Goal: Task Accomplishment & Management: Manage account settings

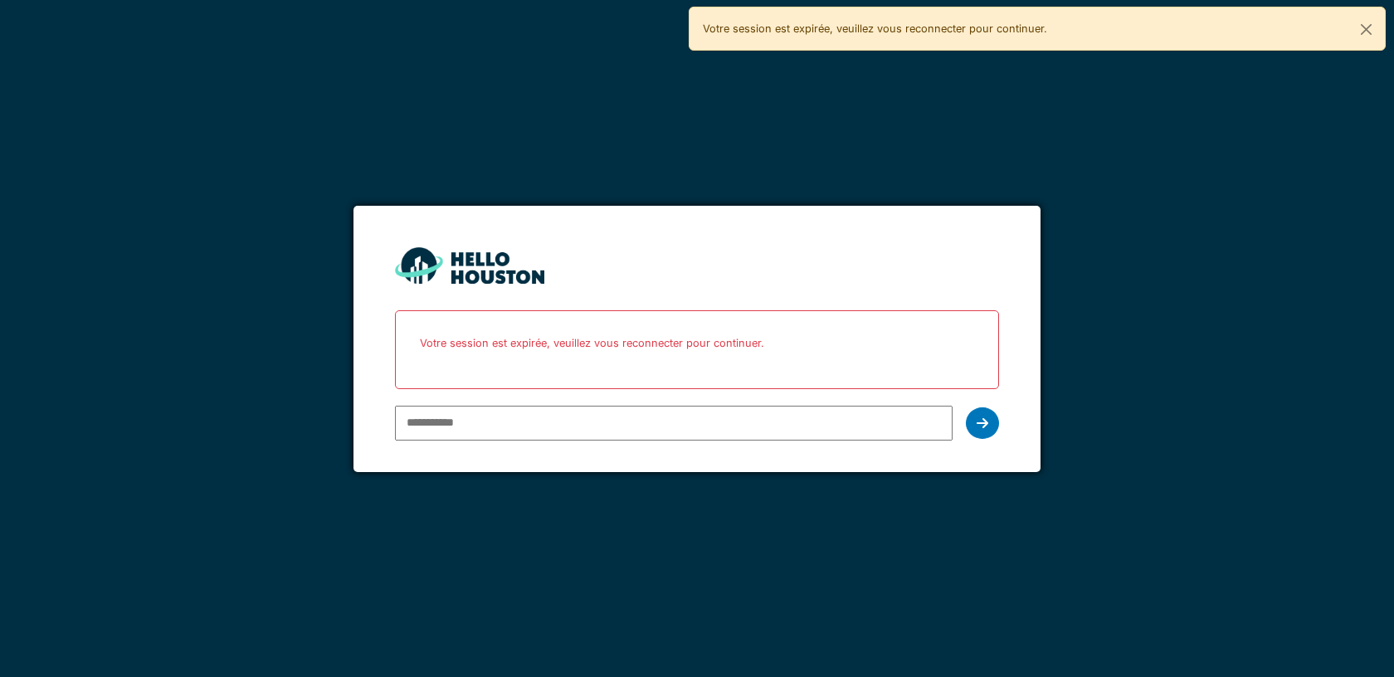
type input "**********"
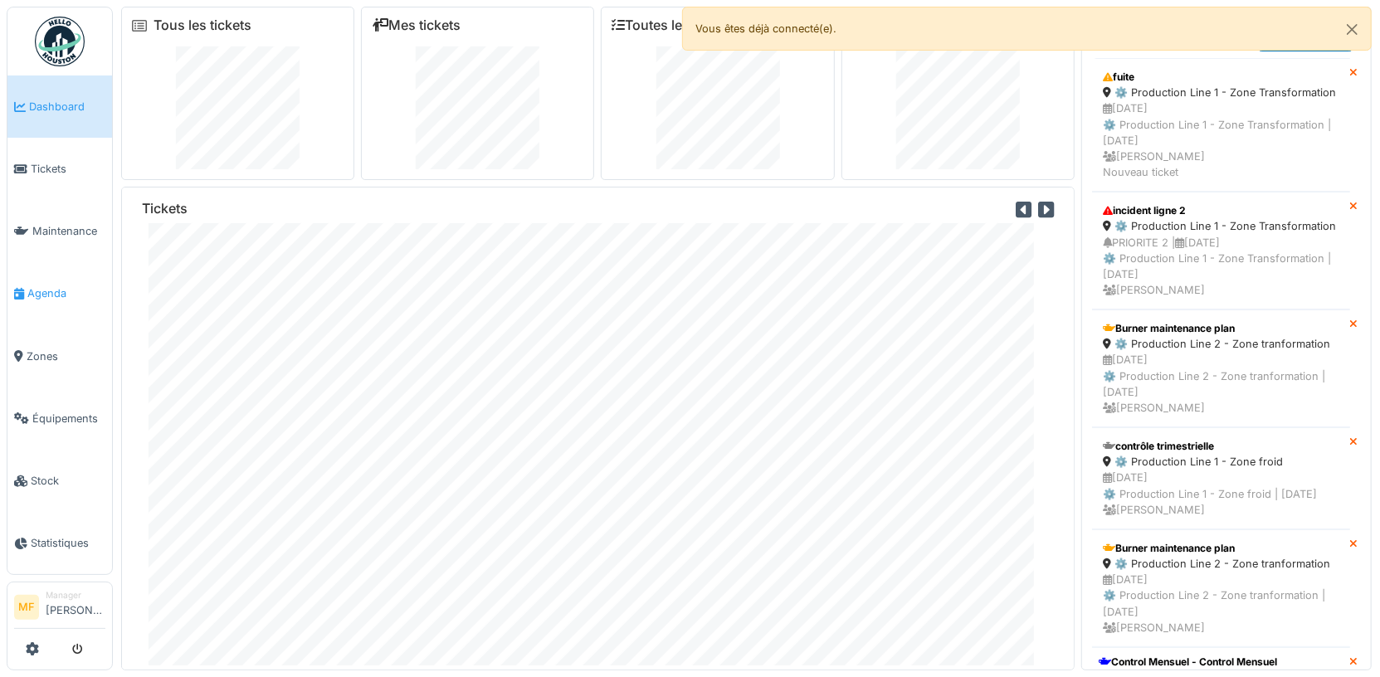
click at [48, 299] on link "Agenda" at bounding box center [59, 293] width 105 height 62
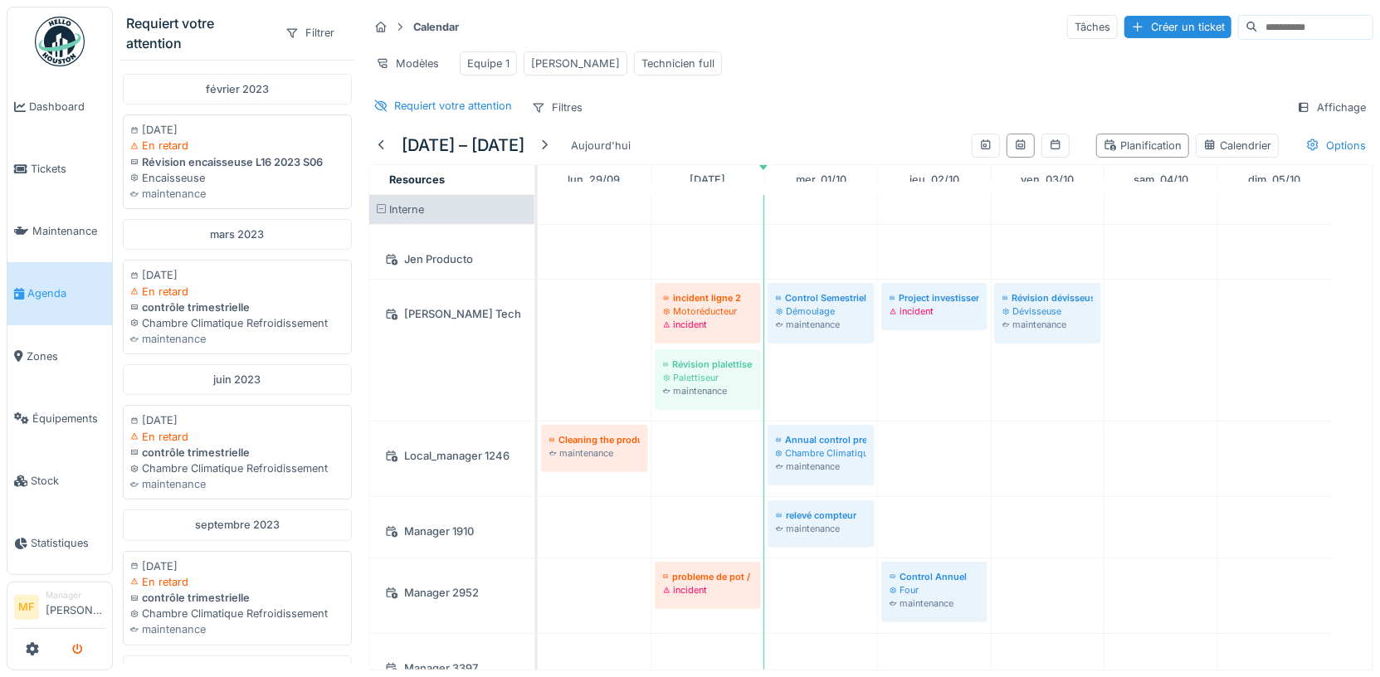
click at [78, 650] on icon "submit" at bounding box center [77, 650] width 11 height 11
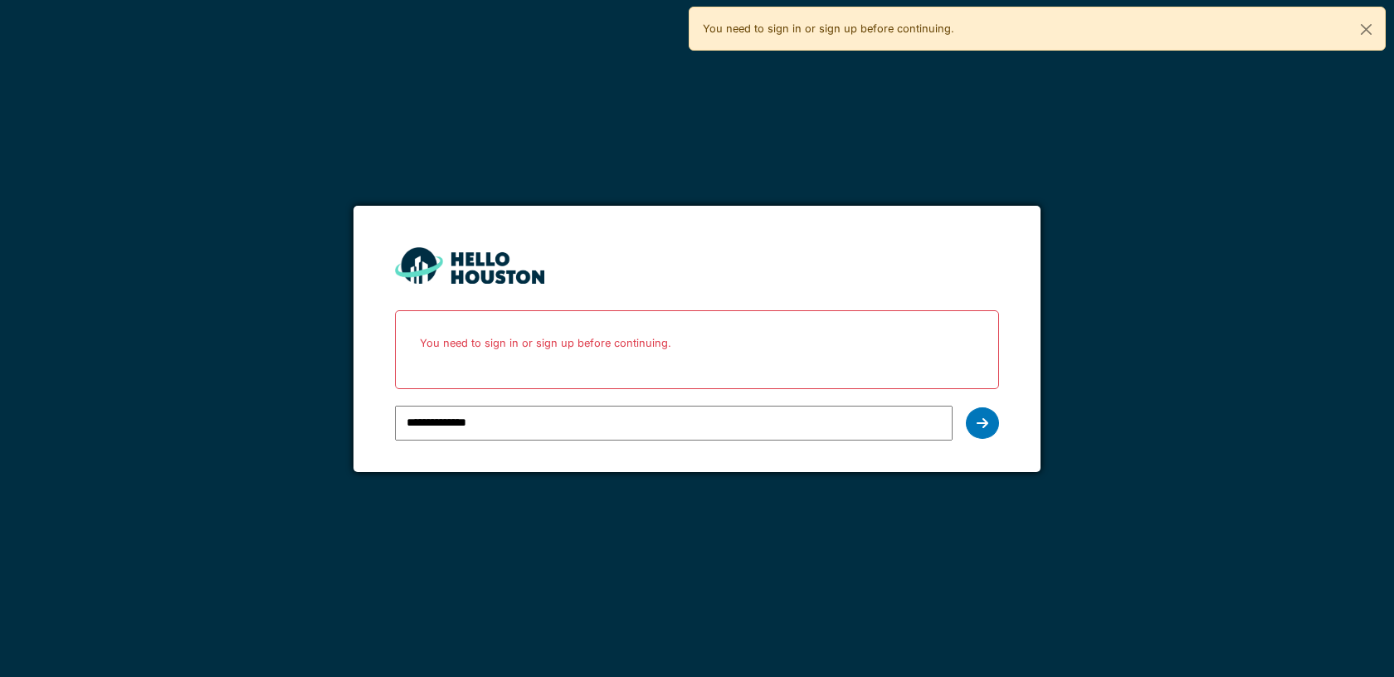
type input "**********"
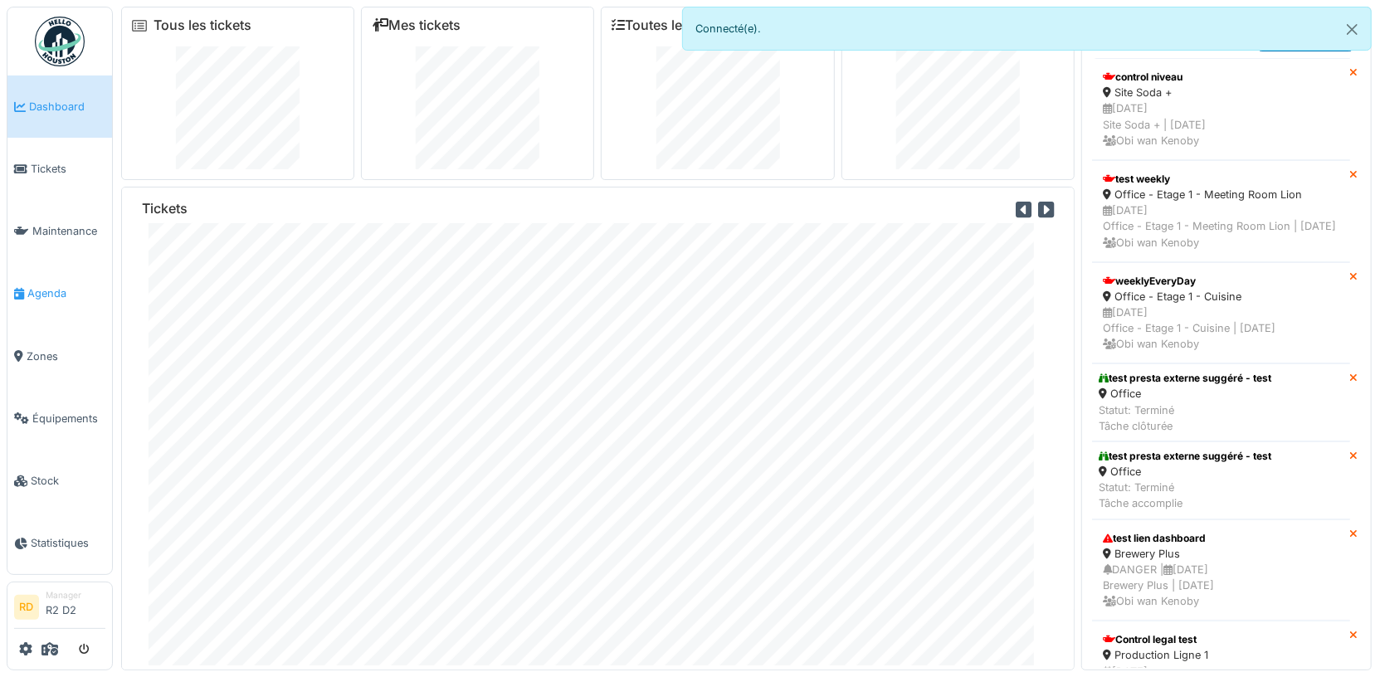
click at [39, 291] on span "Agenda" at bounding box center [66, 293] width 78 height 16
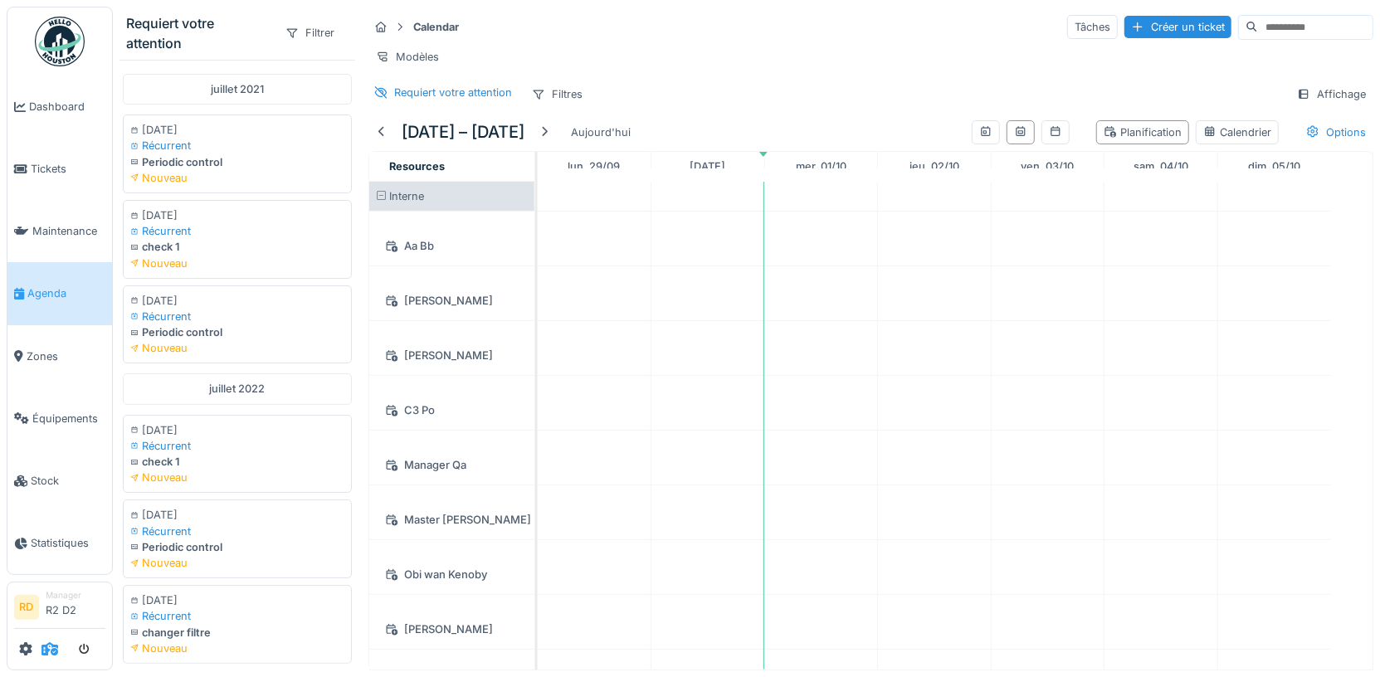
click at [52, 651] on icon at bounding box center [49, 648] width 17 height 13
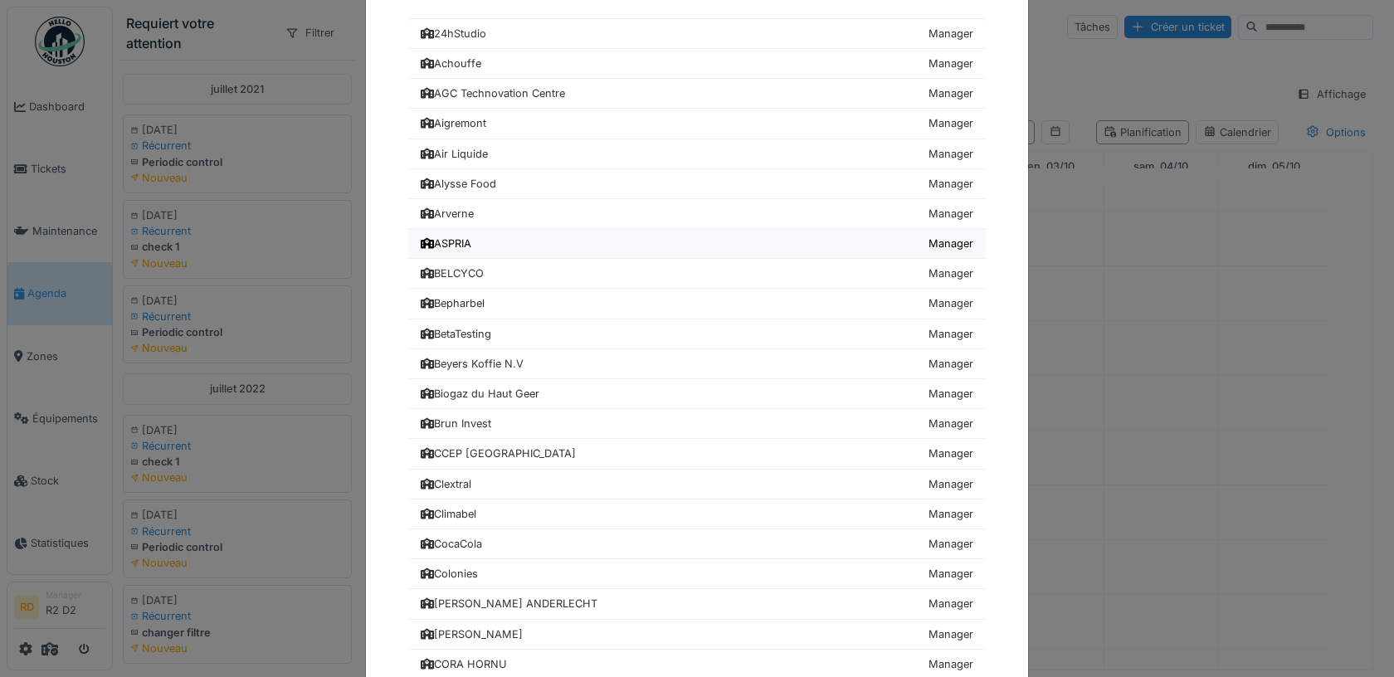
scroll to position [126, 0]
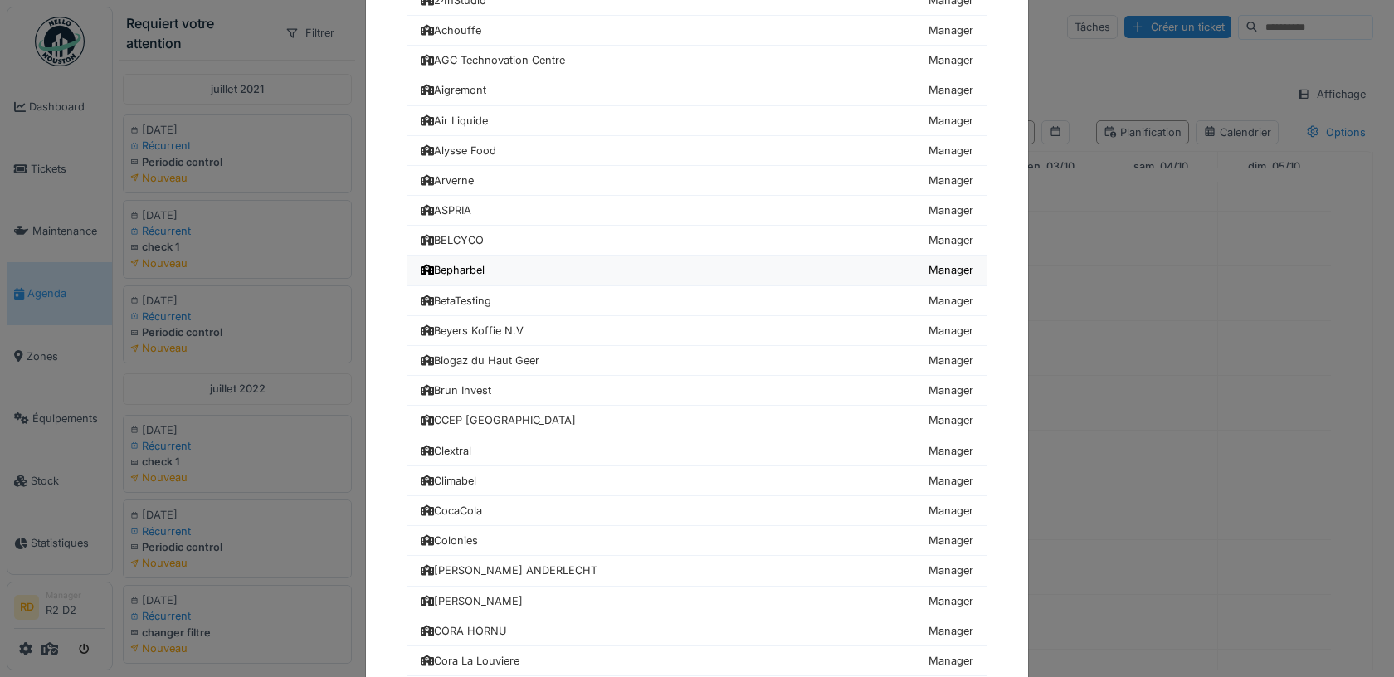
click at [508, 271] on link "Bepharbel Manager" at bounding box center [696, 271] width 579 height 30
click at [485, 268] on link "Bepharbel Manager" at bounding box center [696, 271] width 579 height 30
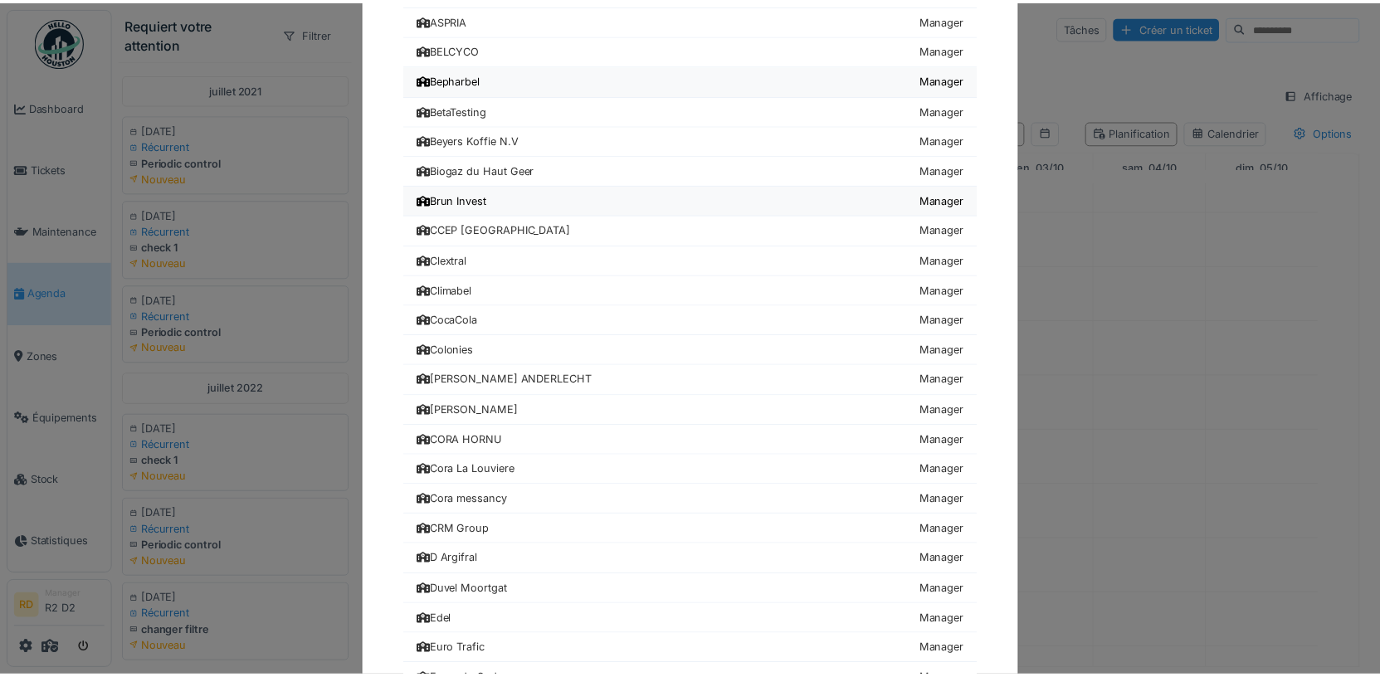
scroll to position [319, 0]
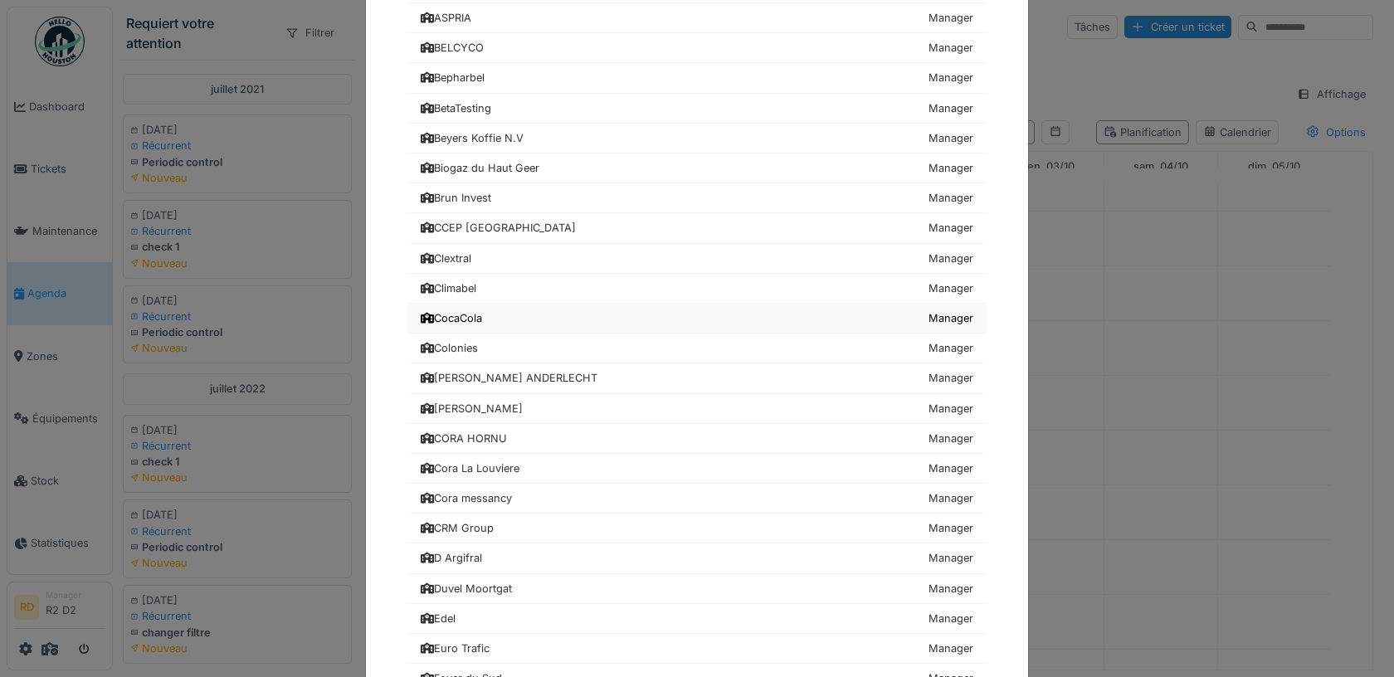
click at [471, 313] on div "CocaCola" at bounding box center [451, 318] width 61 height 16
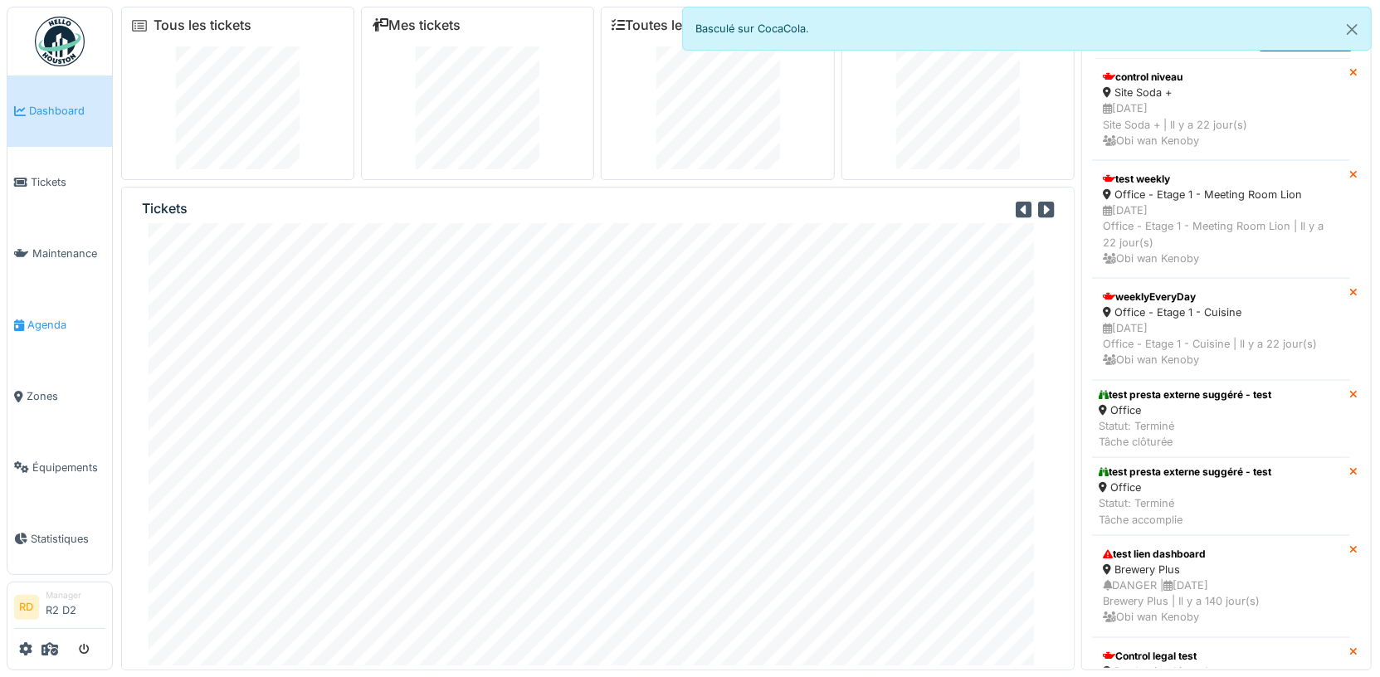
click at [48, 330] on span "Agenda" at bounding box center [66, 325] width 78 height 16
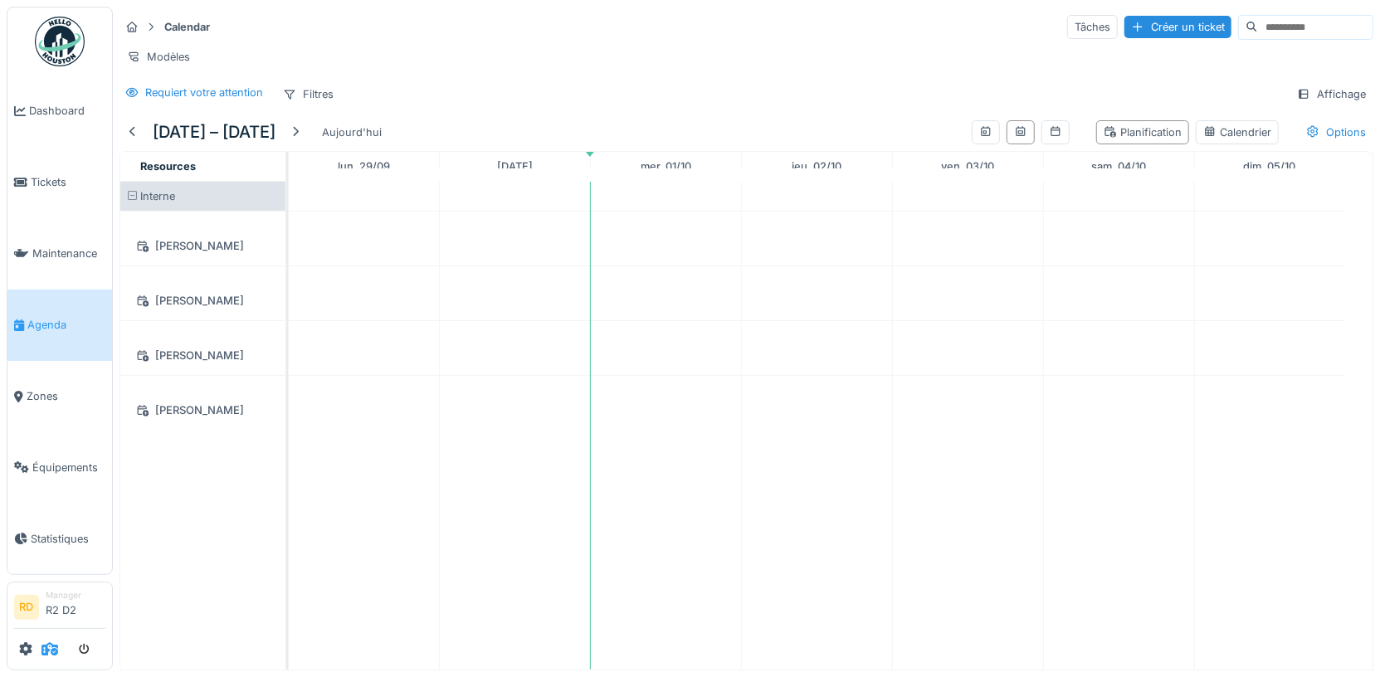
click at [54, 646] on icon at bounding box center [49, 648] width 17 height 13
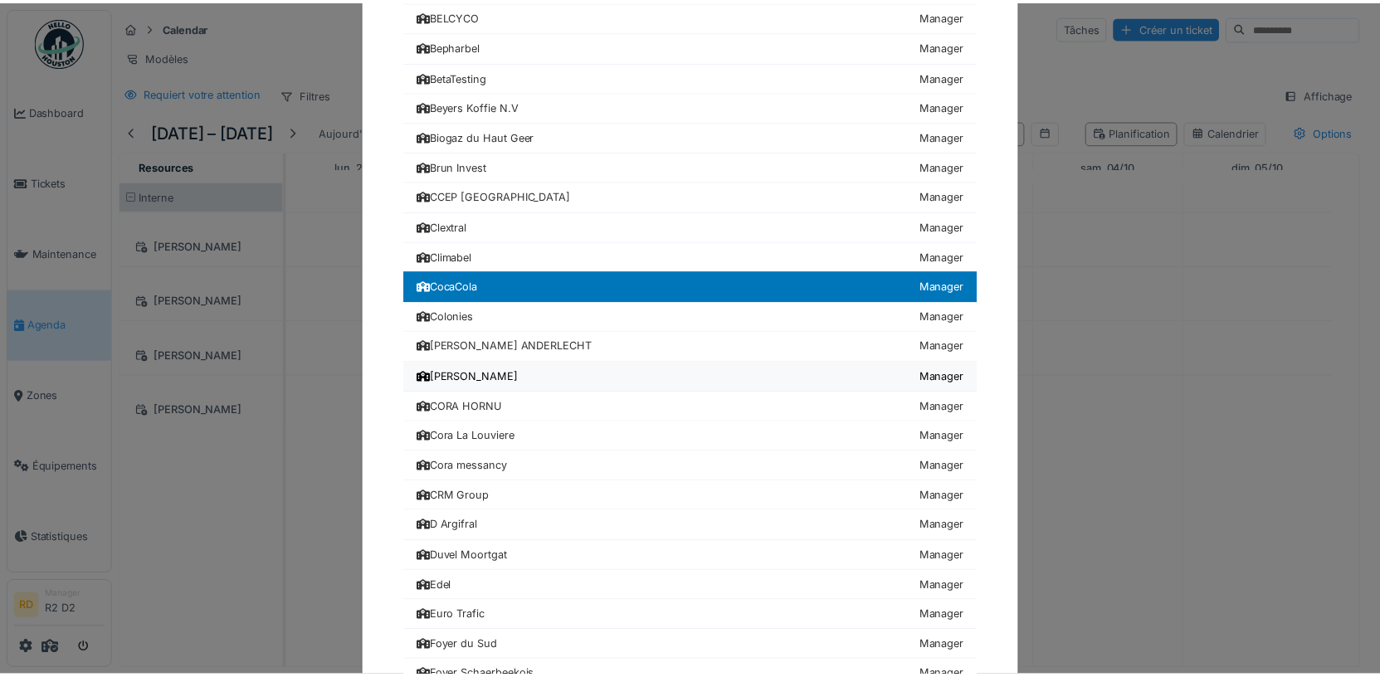
scroll to position [349, 0]
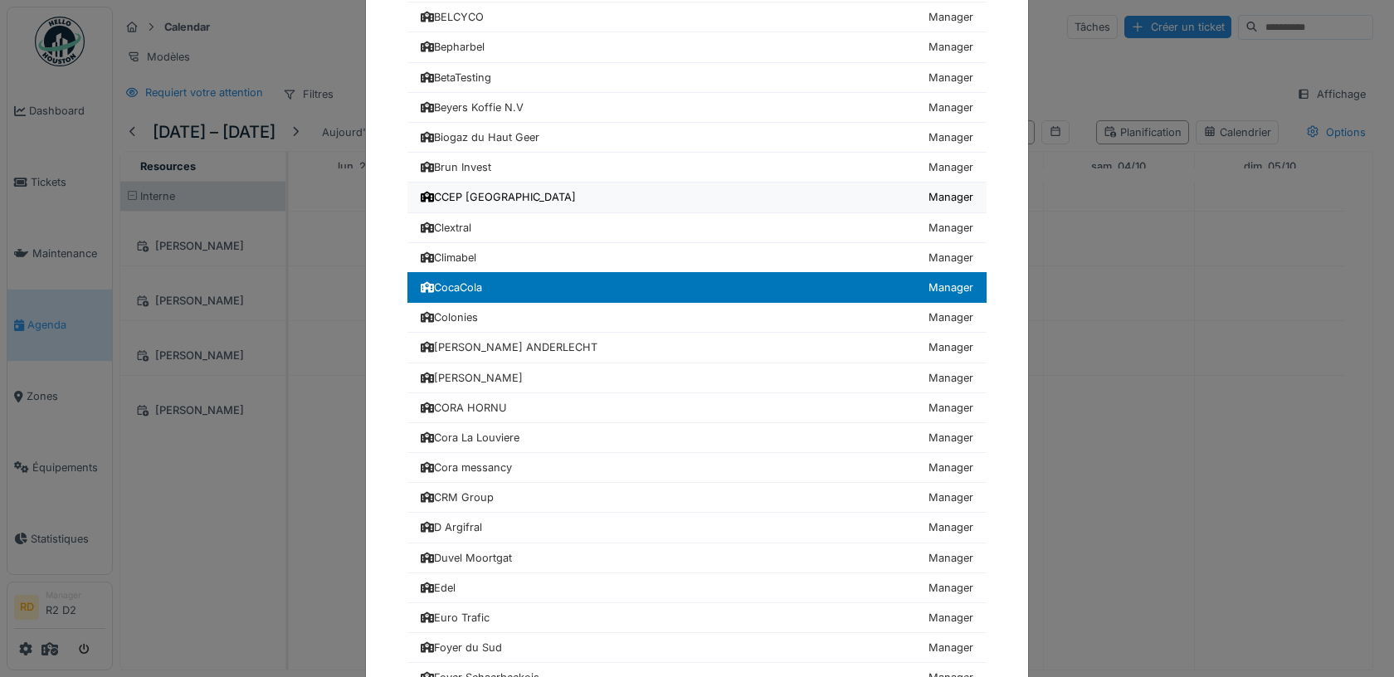
click at [476, 183] on link "CCEP Belgium Manager" at bounding box center [696, 198] width 579 height 30
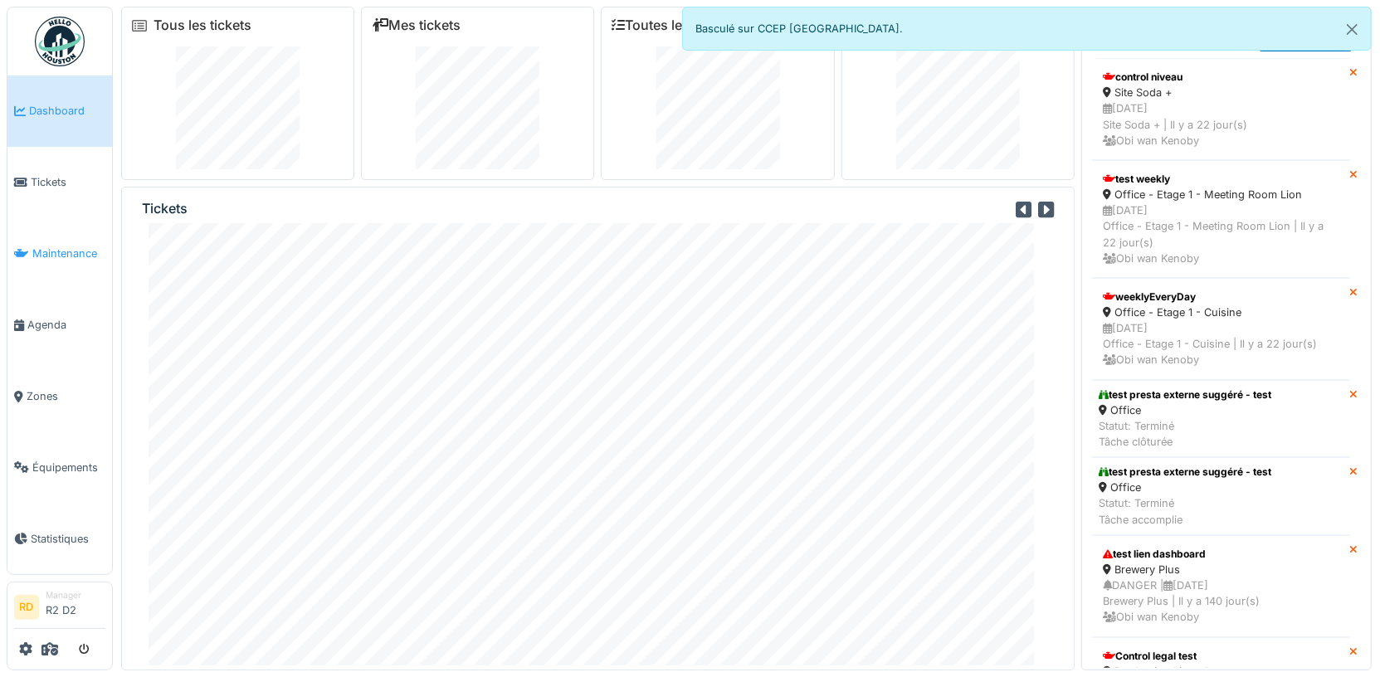
scroll to position [17, 0]
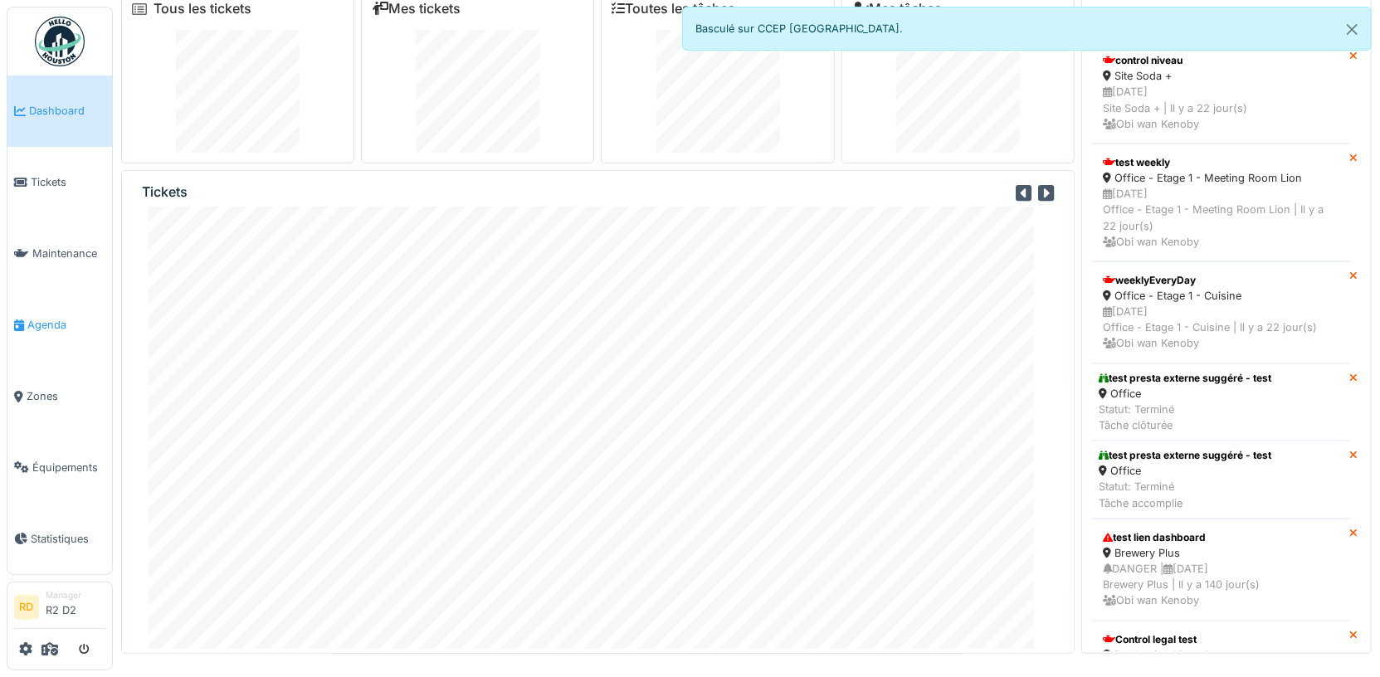
click at [48, 326] on span "Agenda" at bounding box center [66, 325] width 78 height 16
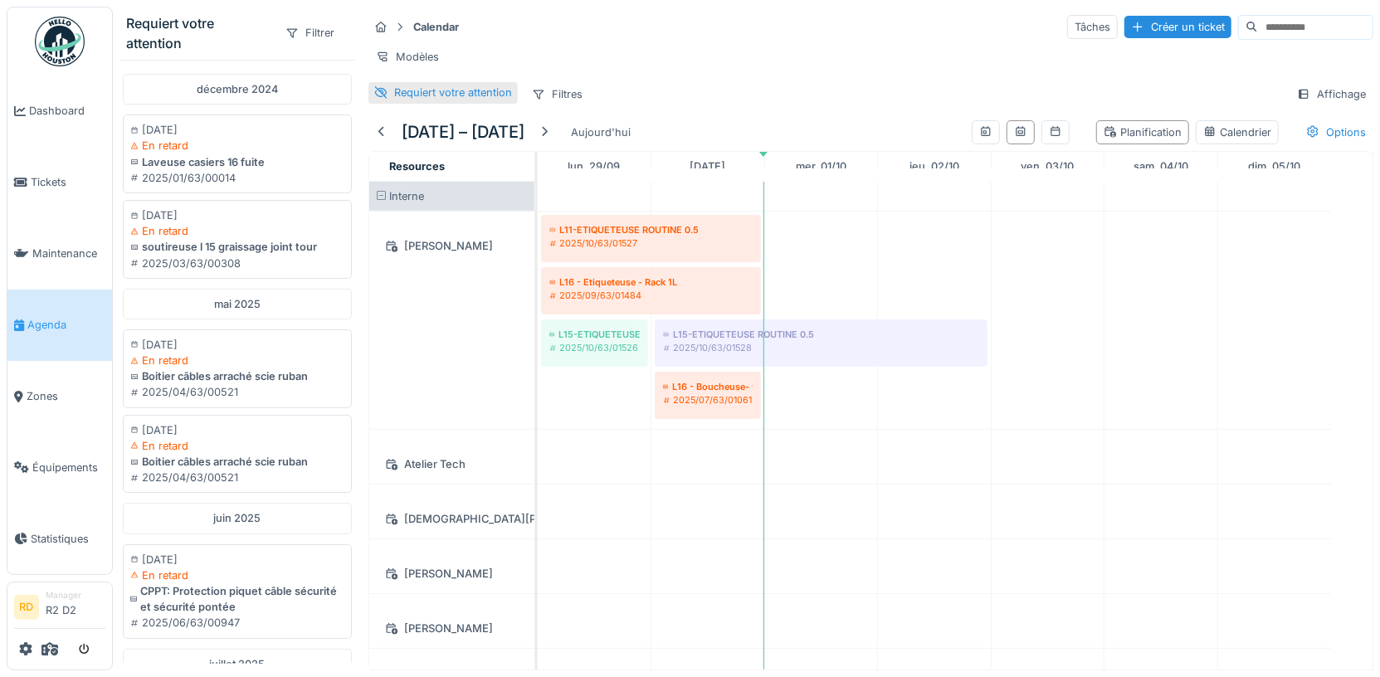
click at [413, 100] on div "Requiert votre attention" at bounding box center [453, 93] width 118 height 16
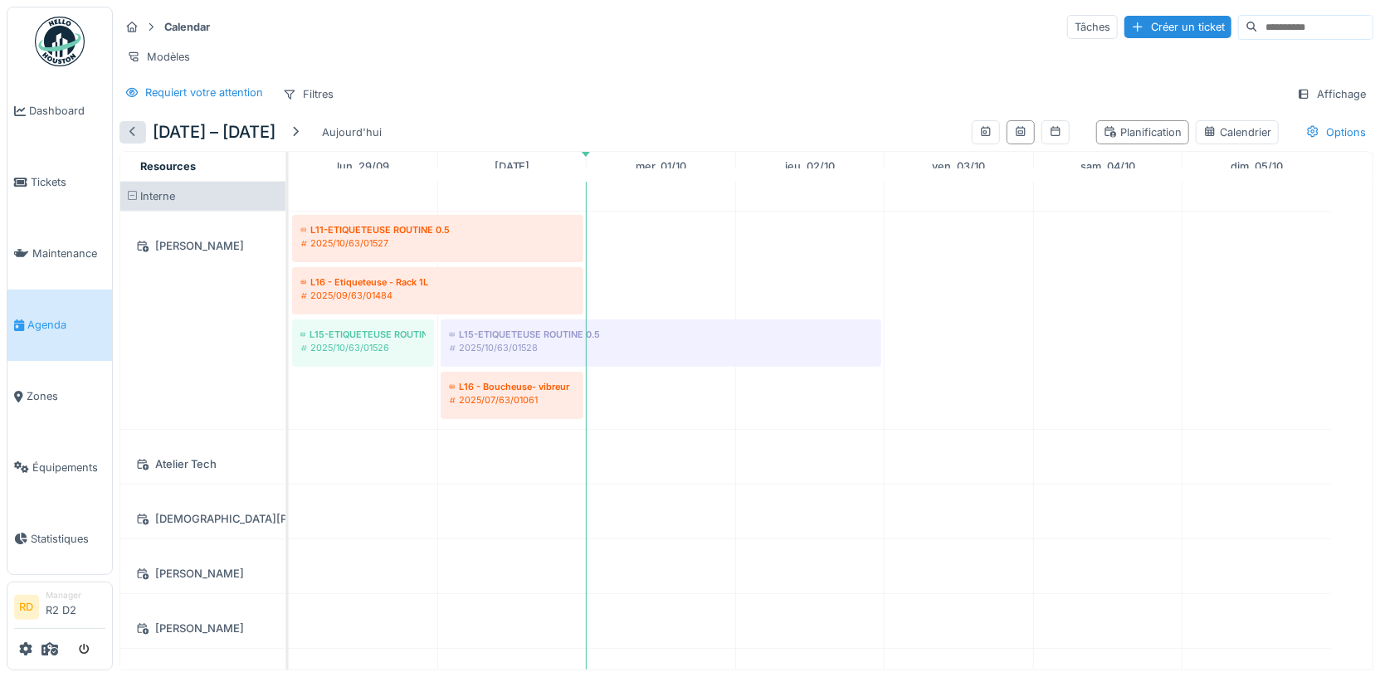
click at [131, 140] on div at bounding box center [132, 132] width 13 height 16
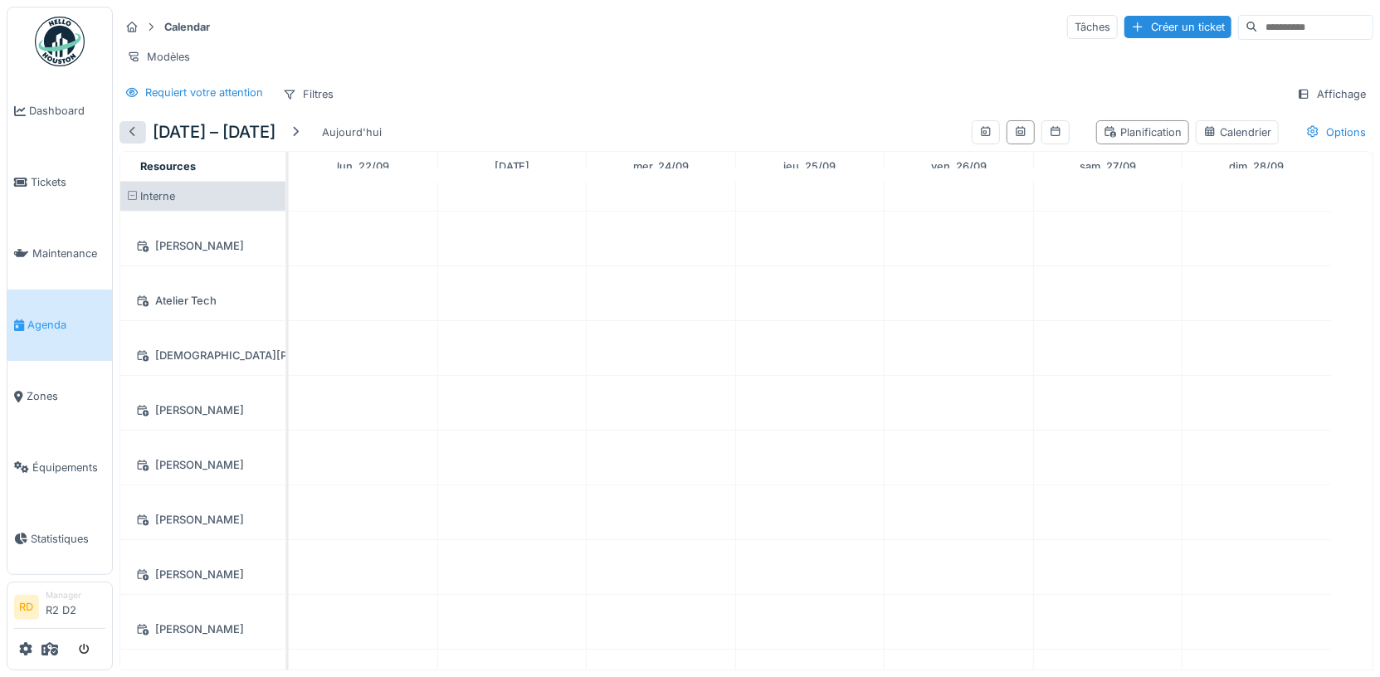
click at [131, 140] on div at bounding box center [132, 132] width 13 height 16
click at [302, 140] on div at bounding box center [295, 132] width 13 height 16
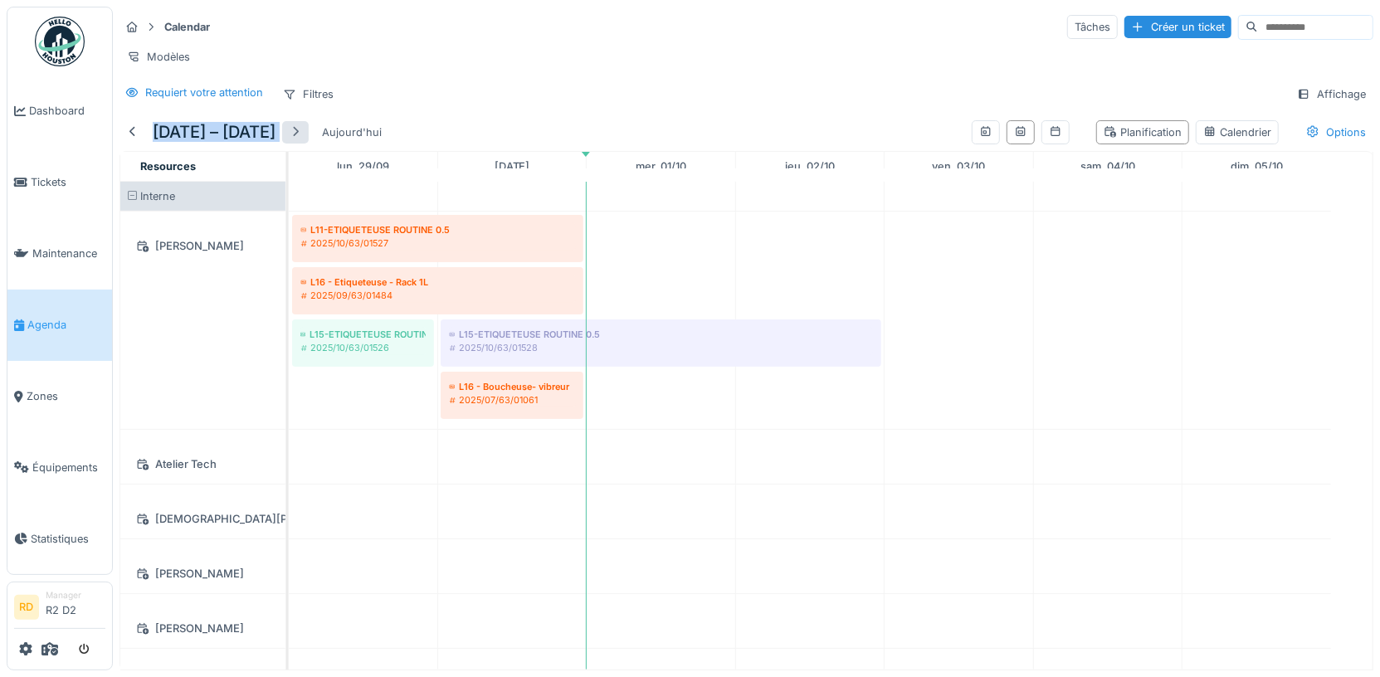
click at [276, 142] on h5 "[DATE] – [DATE]" at bounding box center [214, 132] width 123 height 20
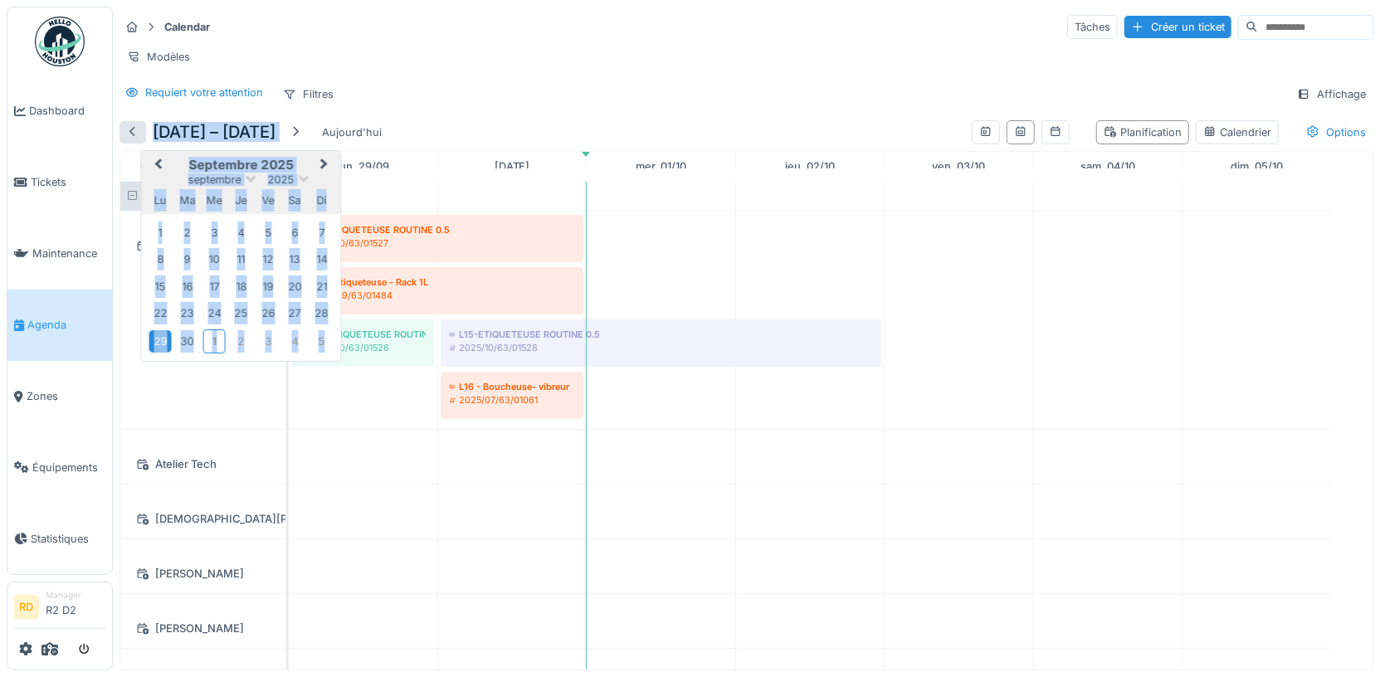
click at [129, 140] on div at bounding box center [132, 132] width 13 height 16
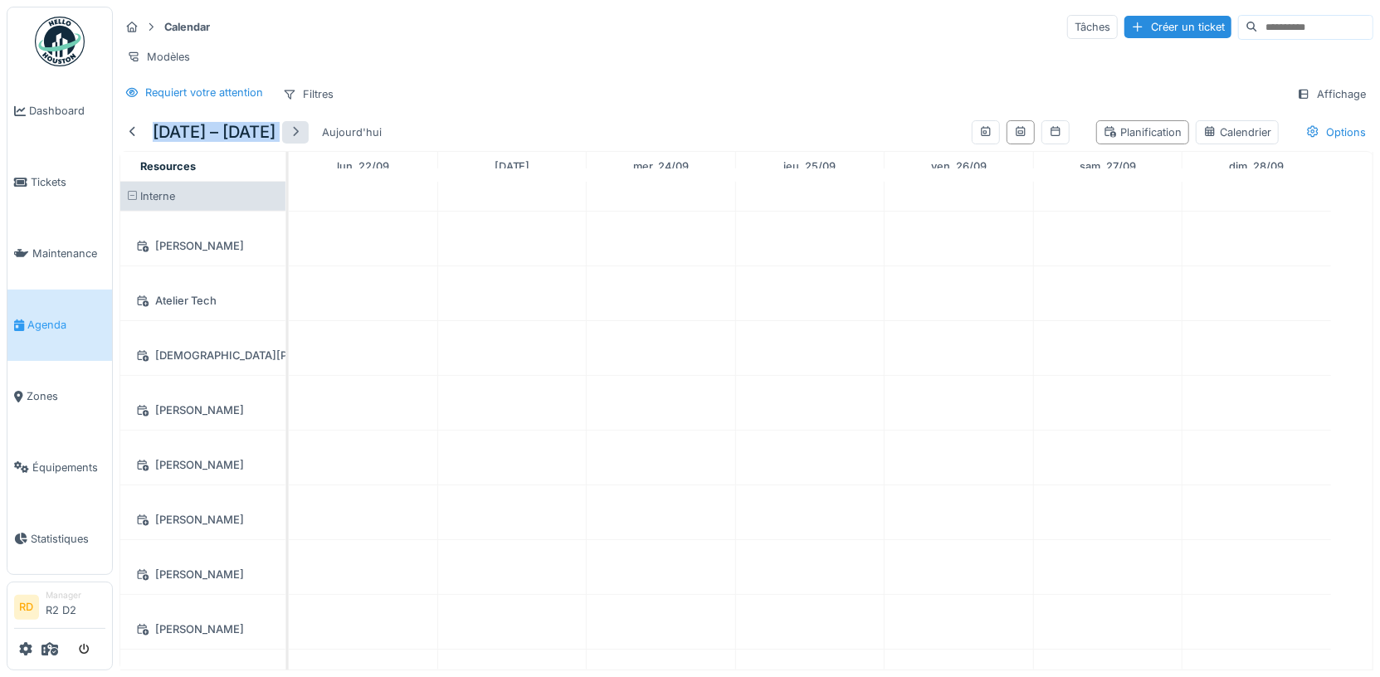
click at [302, 140] on div at bounding box center [295, 132] width 13 height 16
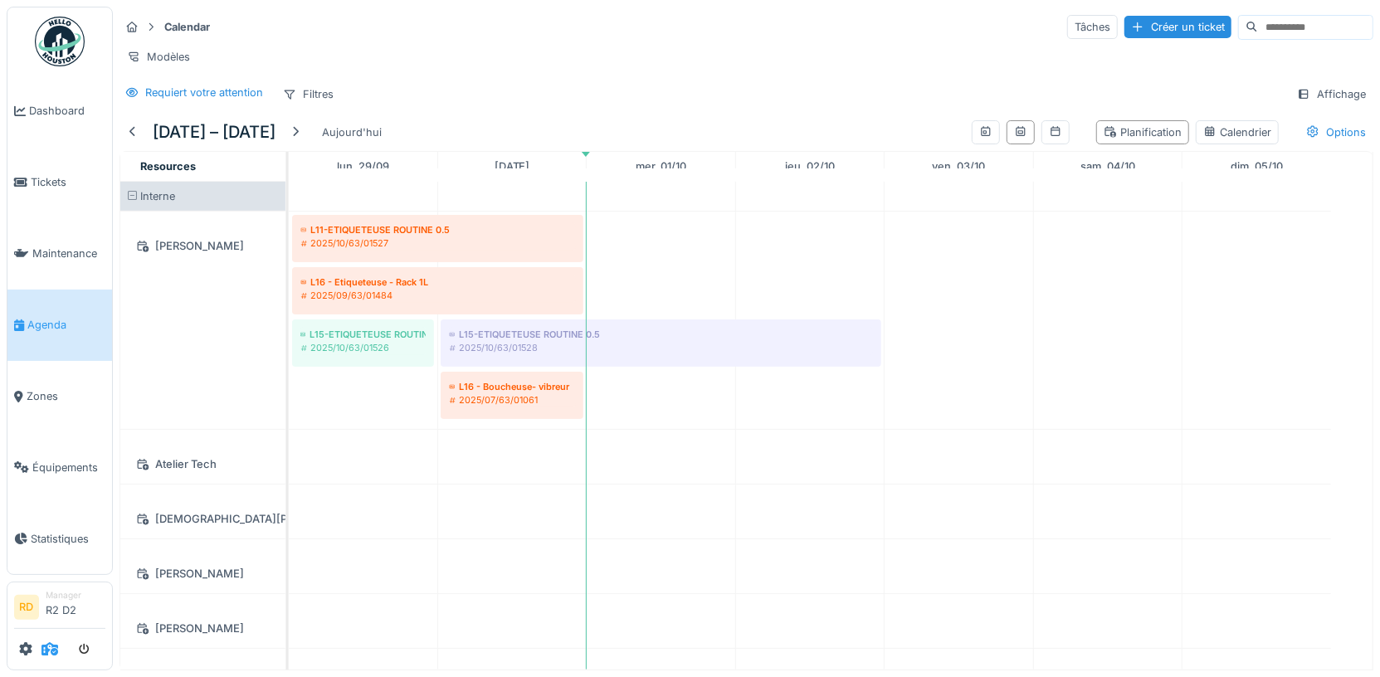
click at [48, 655] on icon at bounding box center [49, 648] width 17 height 13
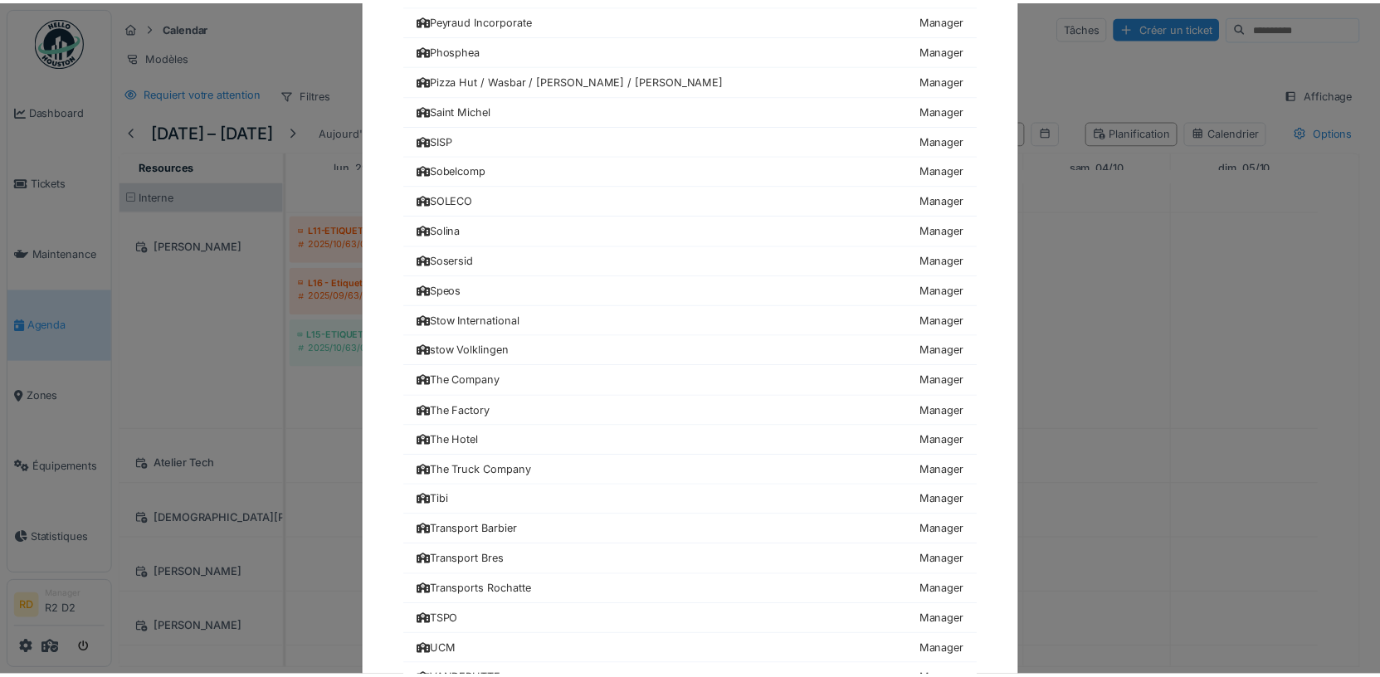
scroll to position [1888, 0]
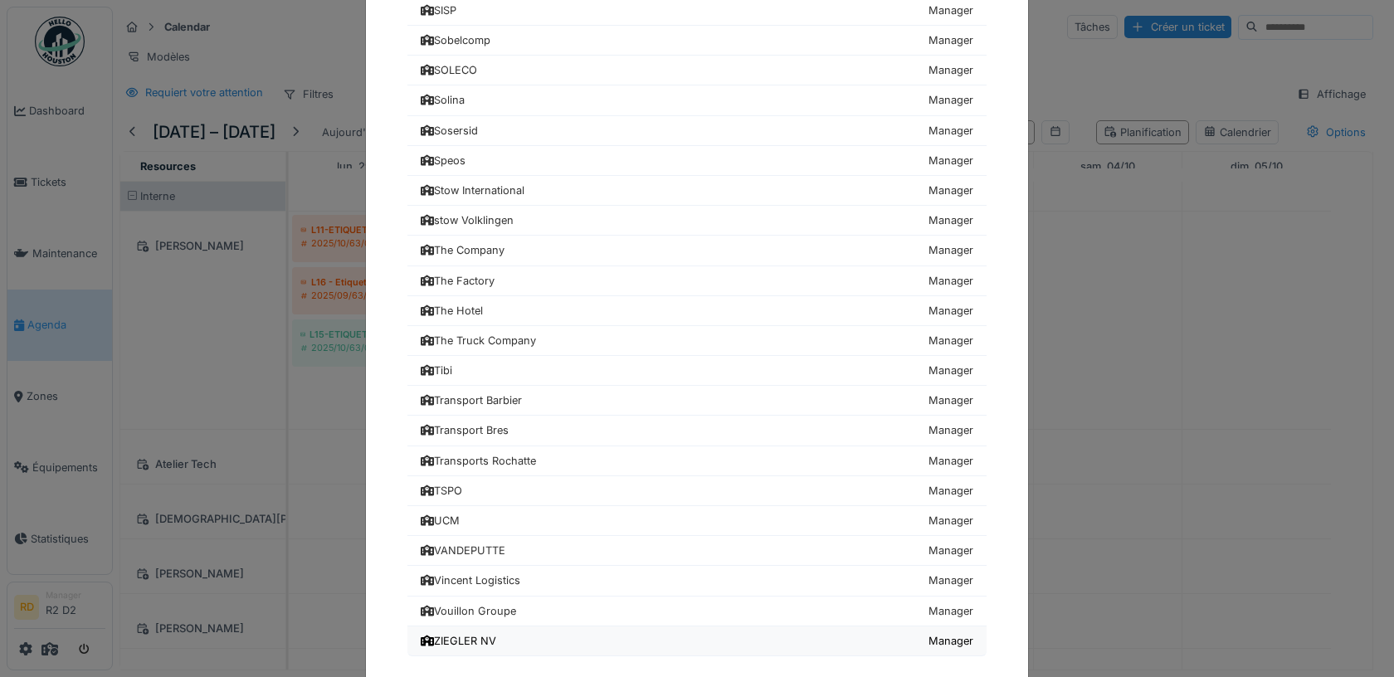
click at [474, 633] on div "ZIEGLER NV" at bounding box center [459, 641] width 76 height 16
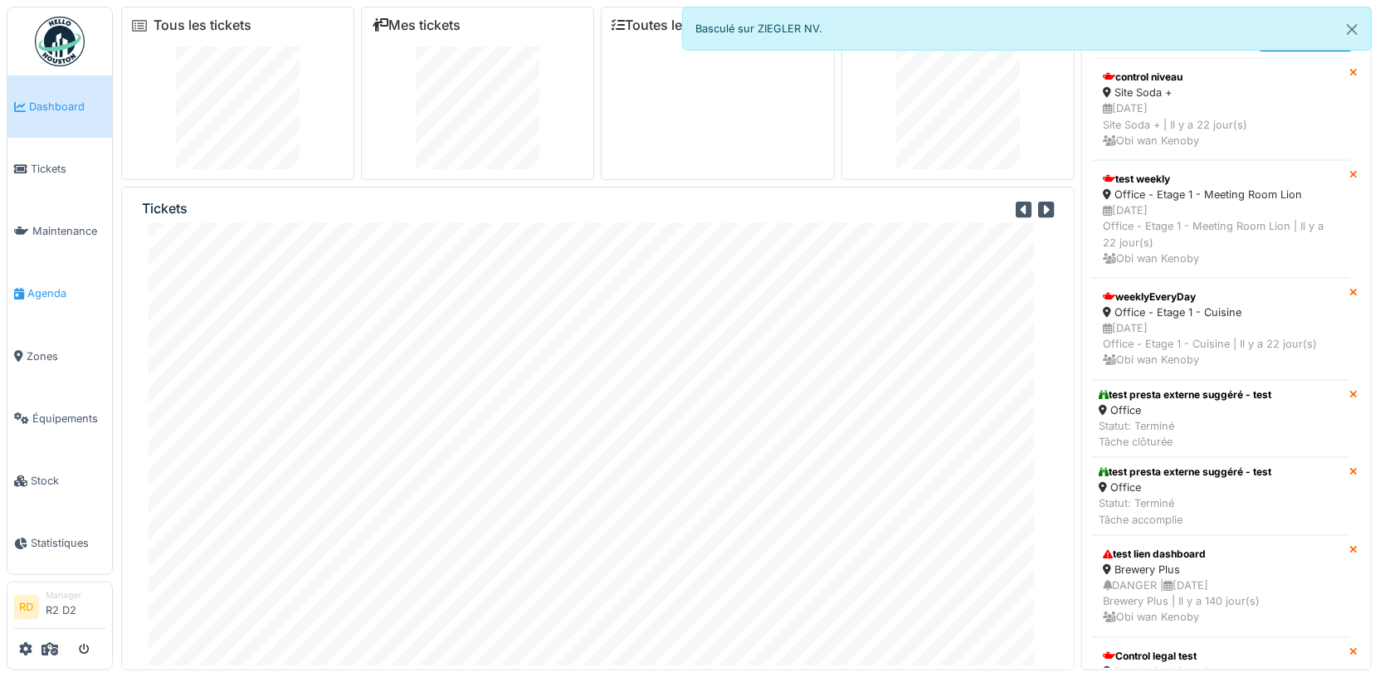
click at [51, 304] on link "Agenda" at bounding box center [59, 293] width 105 height 62
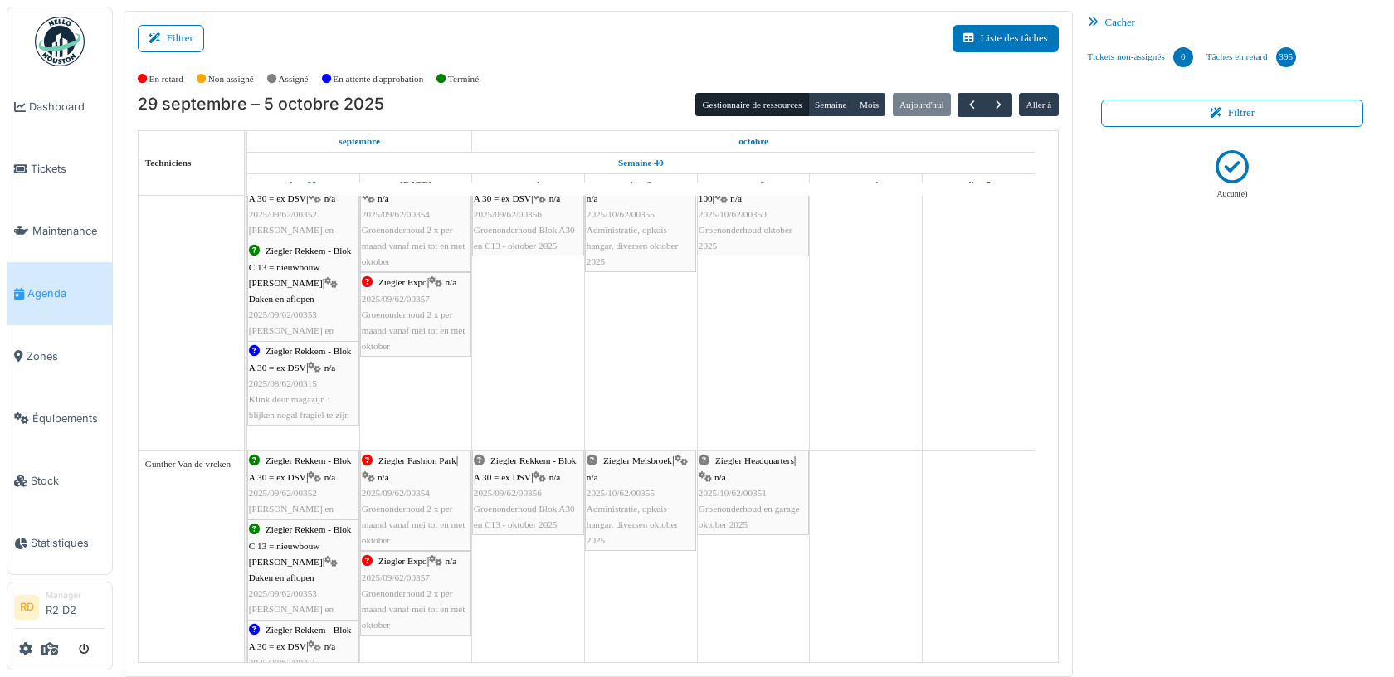
scroll to position [666, 0]
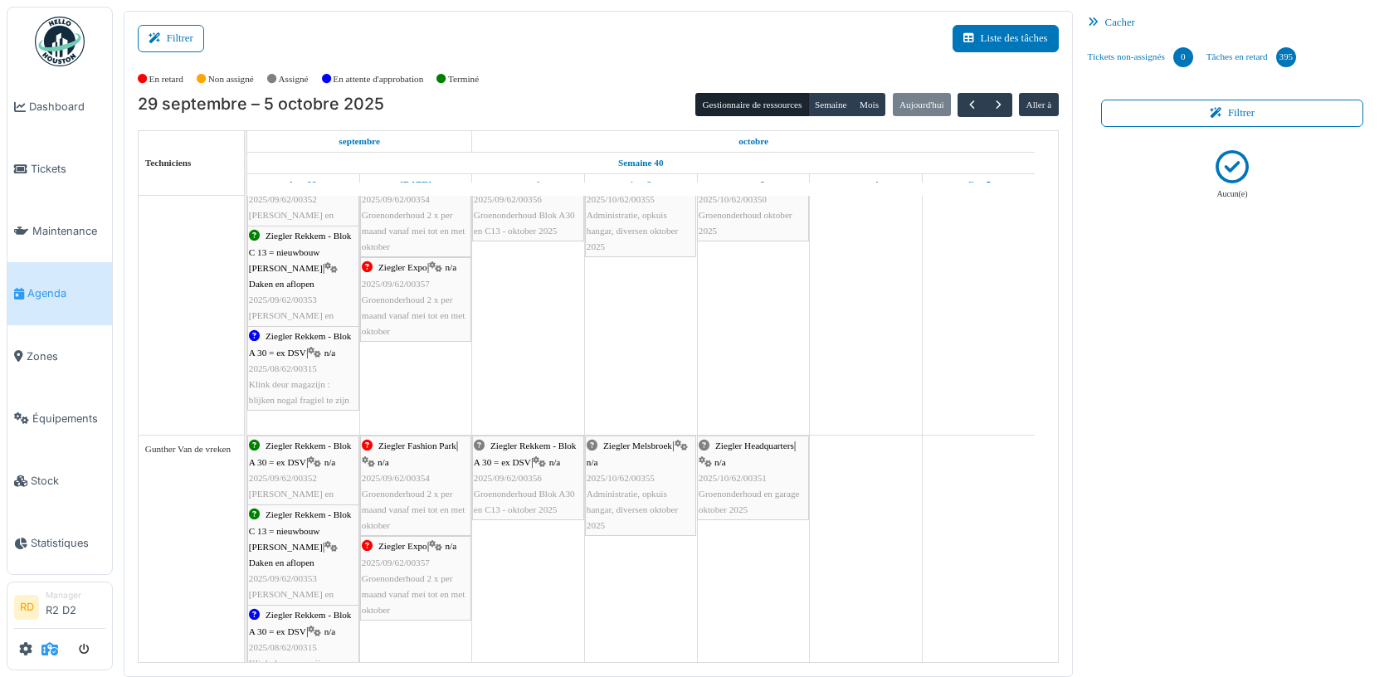
click at [44, 654] on icon at bounding box center [49, 648] width 17 height 13
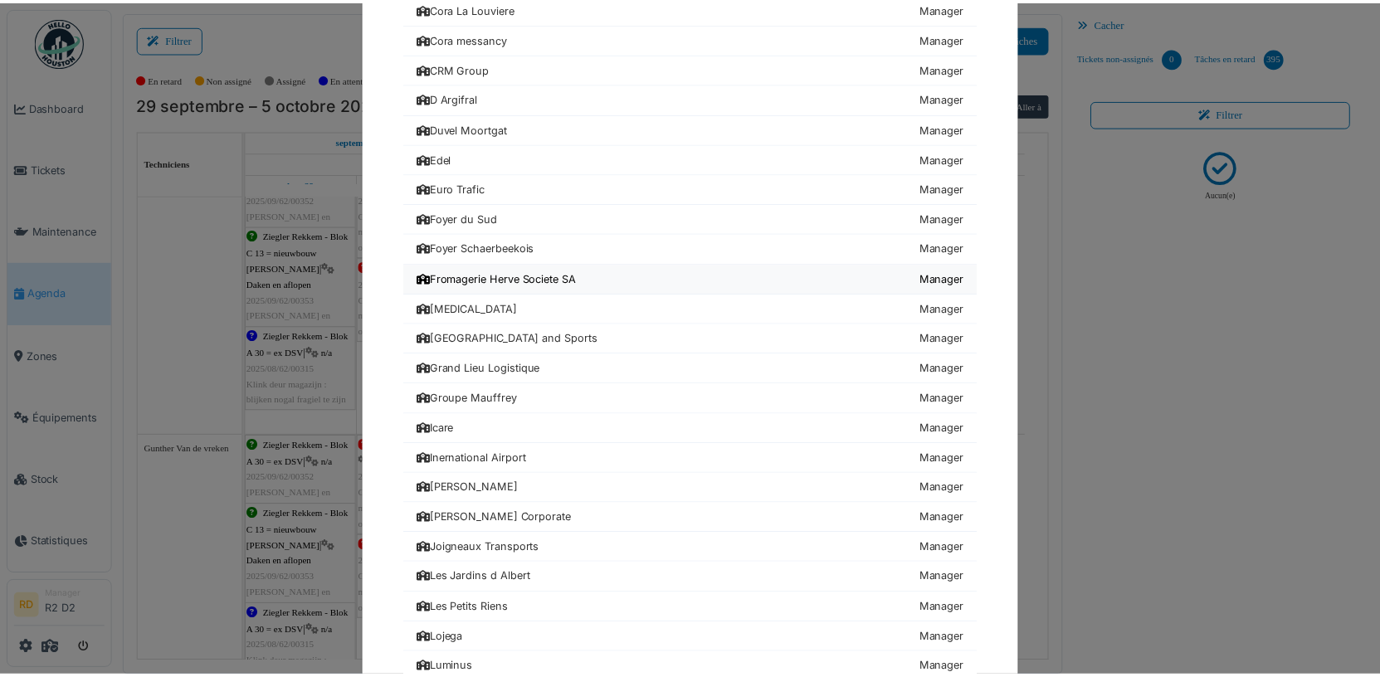
scroll to position [798, 0]
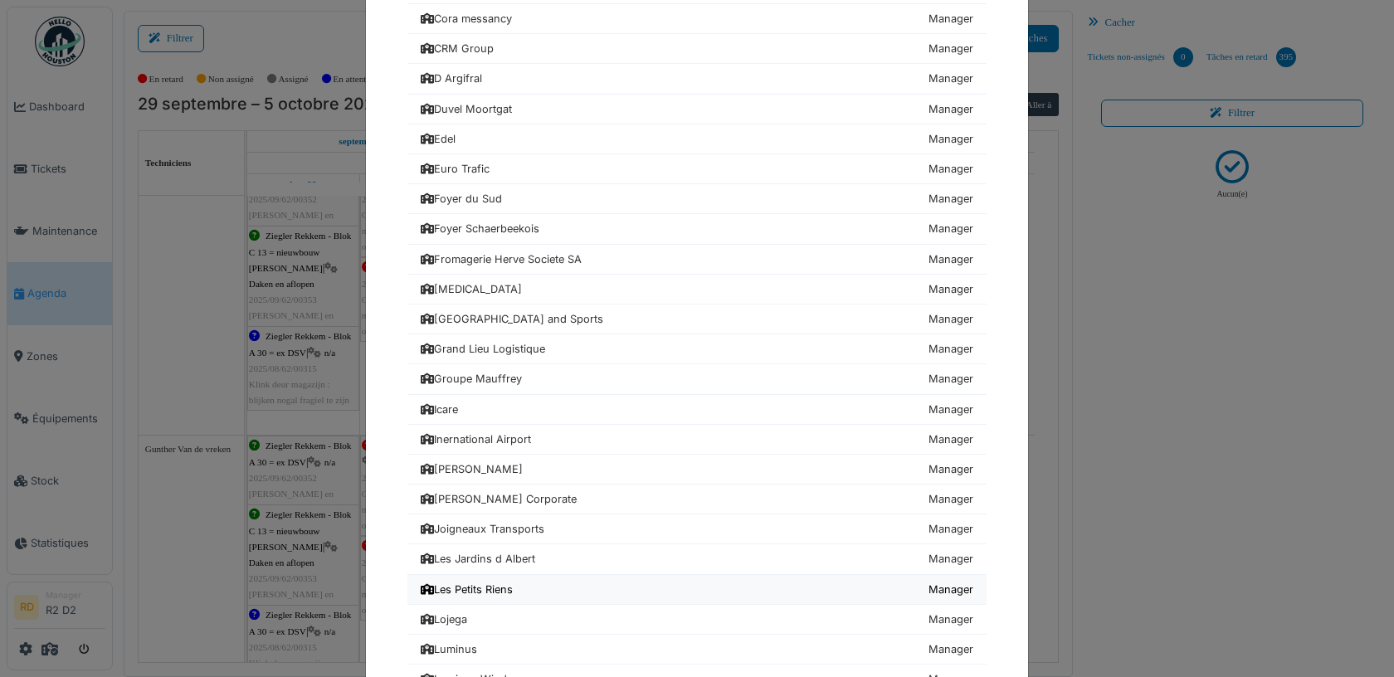
click at [519, 578] on link "Les Petits Riens Manager" at bounding box center [696, 590] width 579 height 30
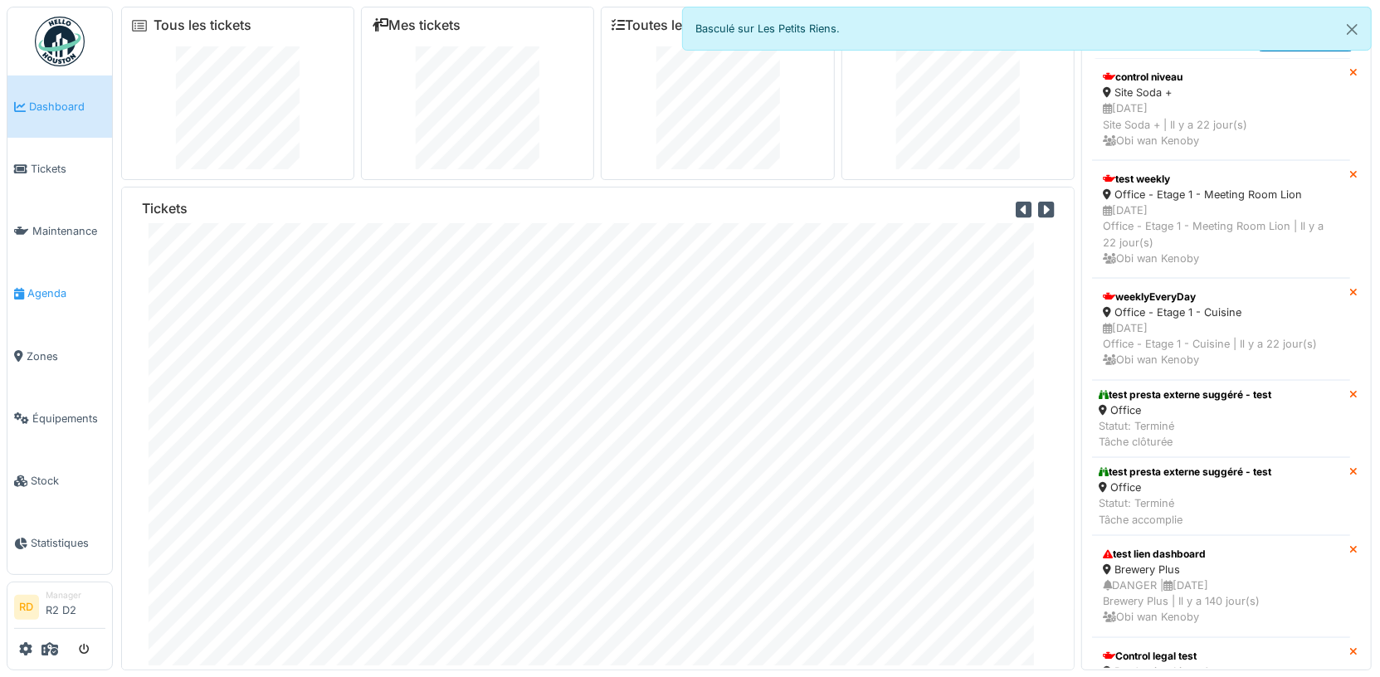
click at [46, 275] on link "Agenda" at bounding box center [59, 293] width 105 height 62
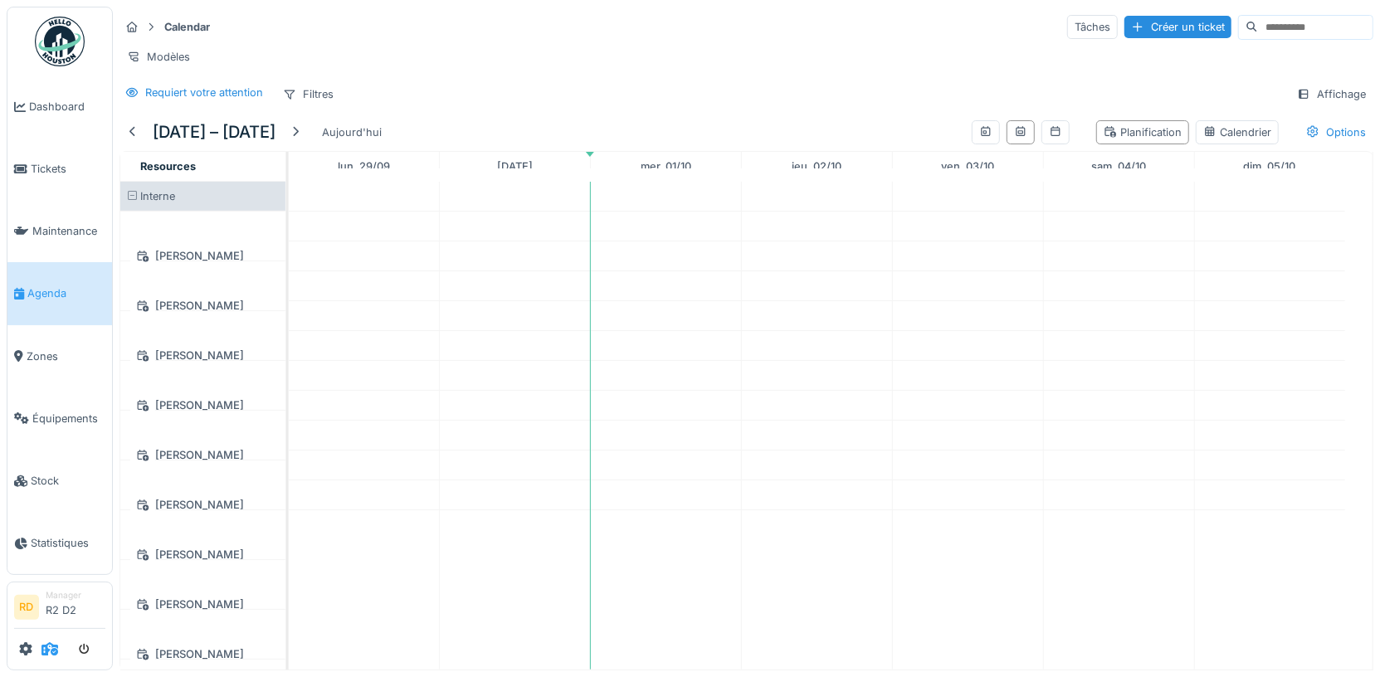
click at [51, 641] on span at bounding box center [49, 649] width 17 height 27
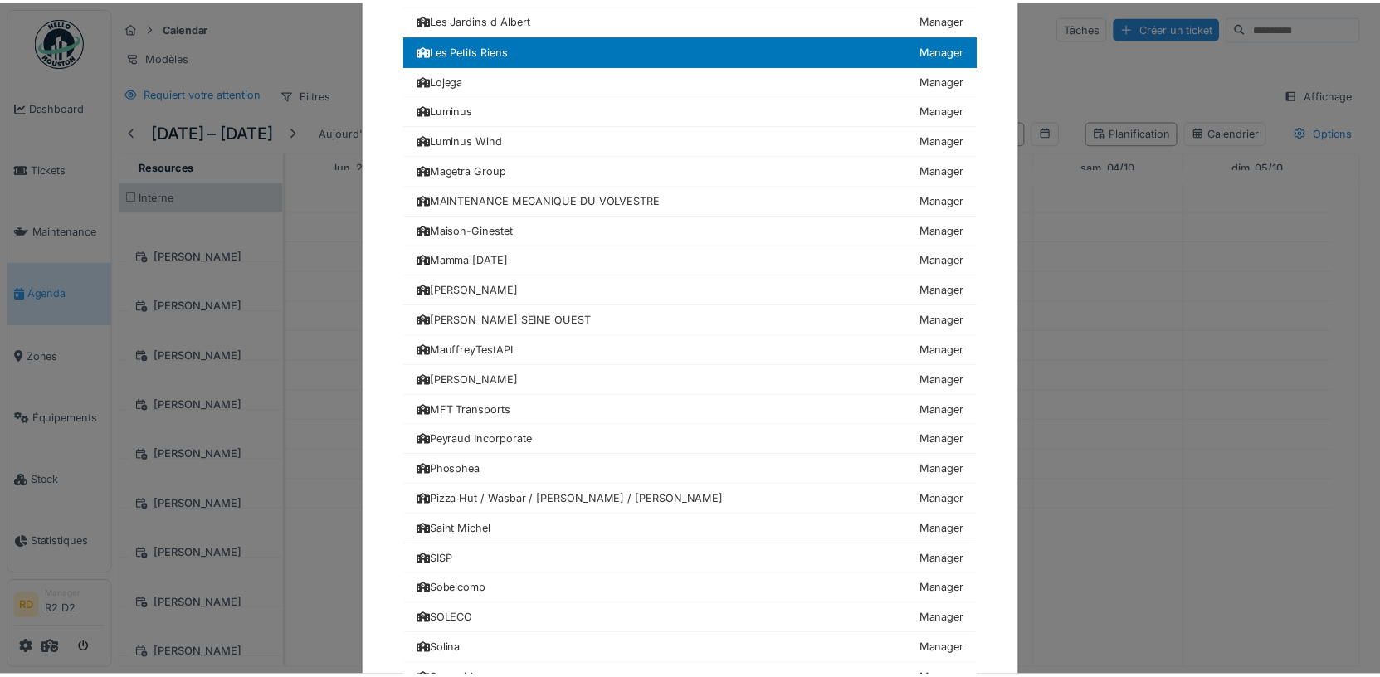
scroll to position [1713, 0]
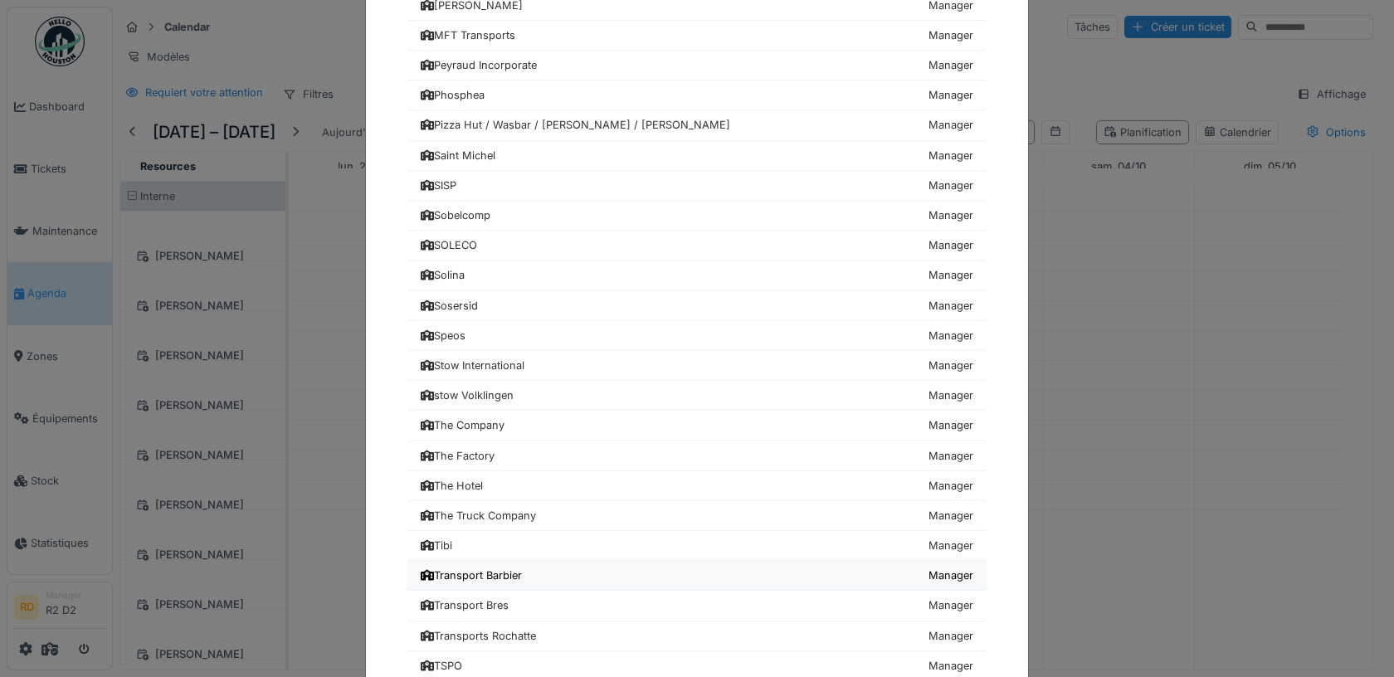
click at [560, 561] on link "Transport Barbier Manager" at bounding box center [696, 576] width 579 height 30
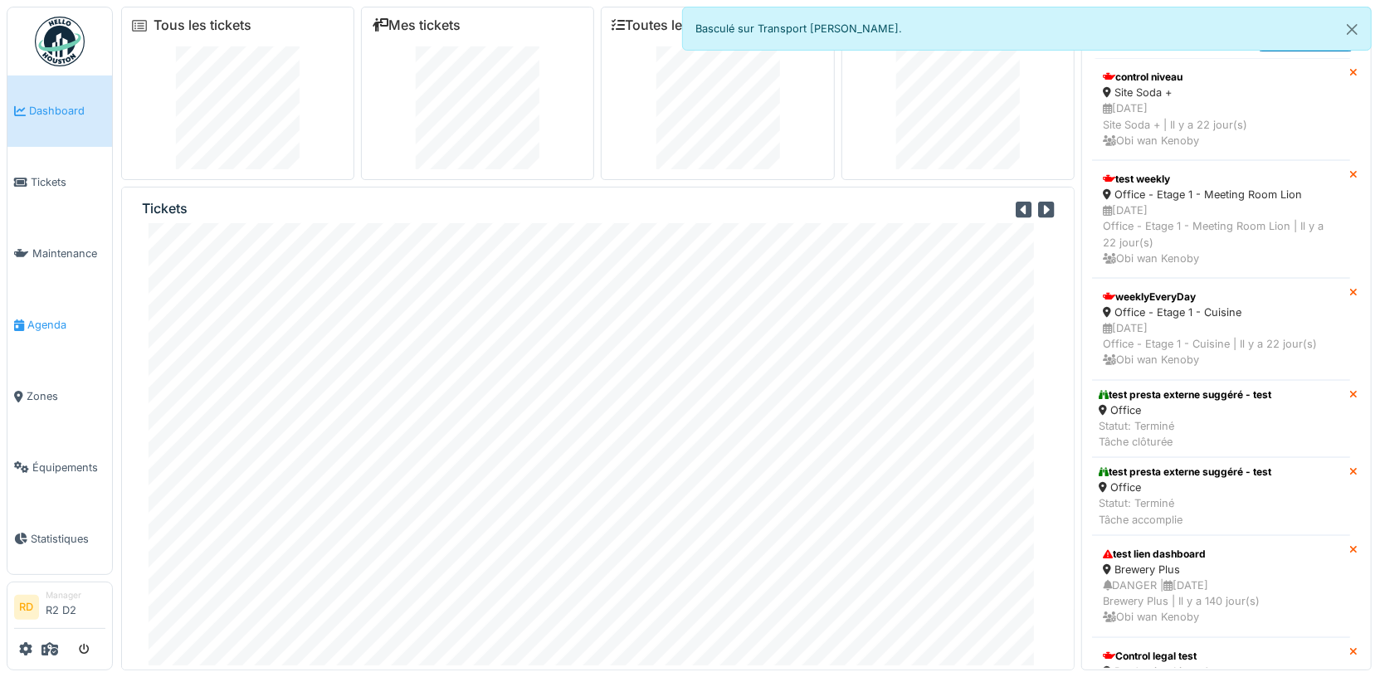
click at [51, 320] on span "Agenda" at bounding box center [66, 325] width 78 height 16
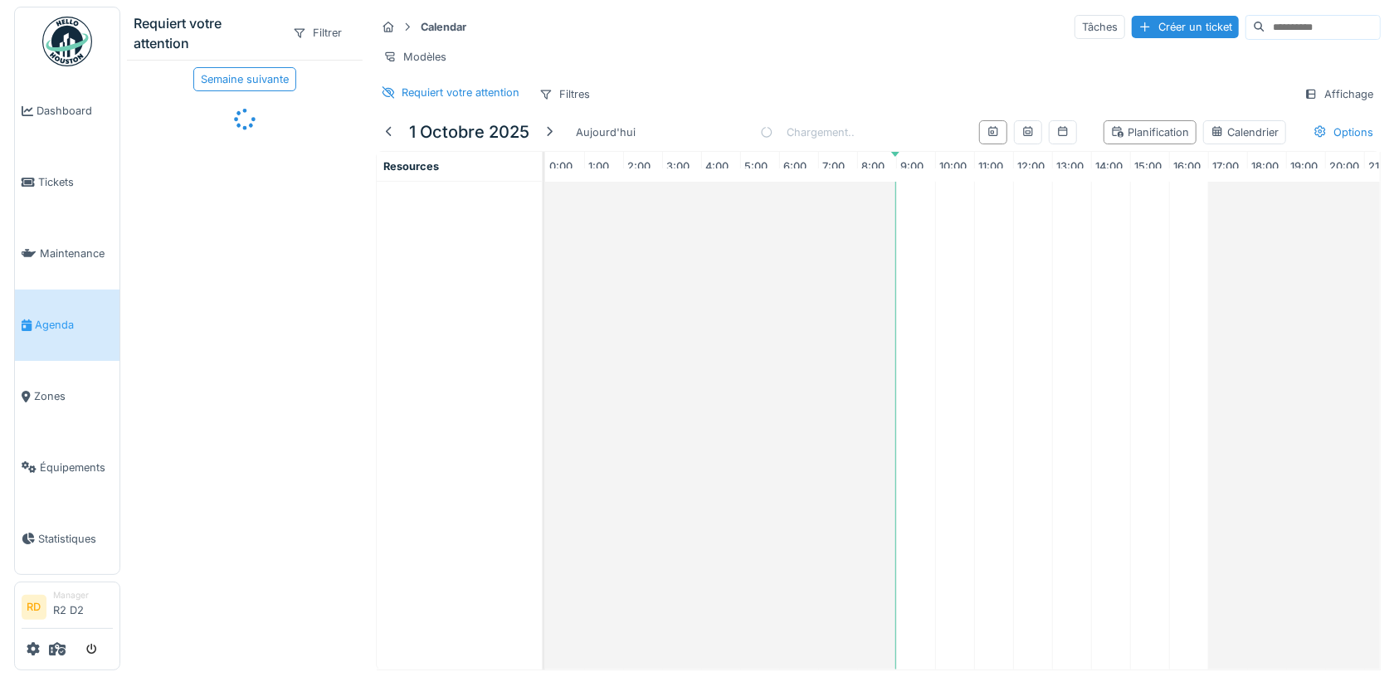
scroll to position [0, 127]
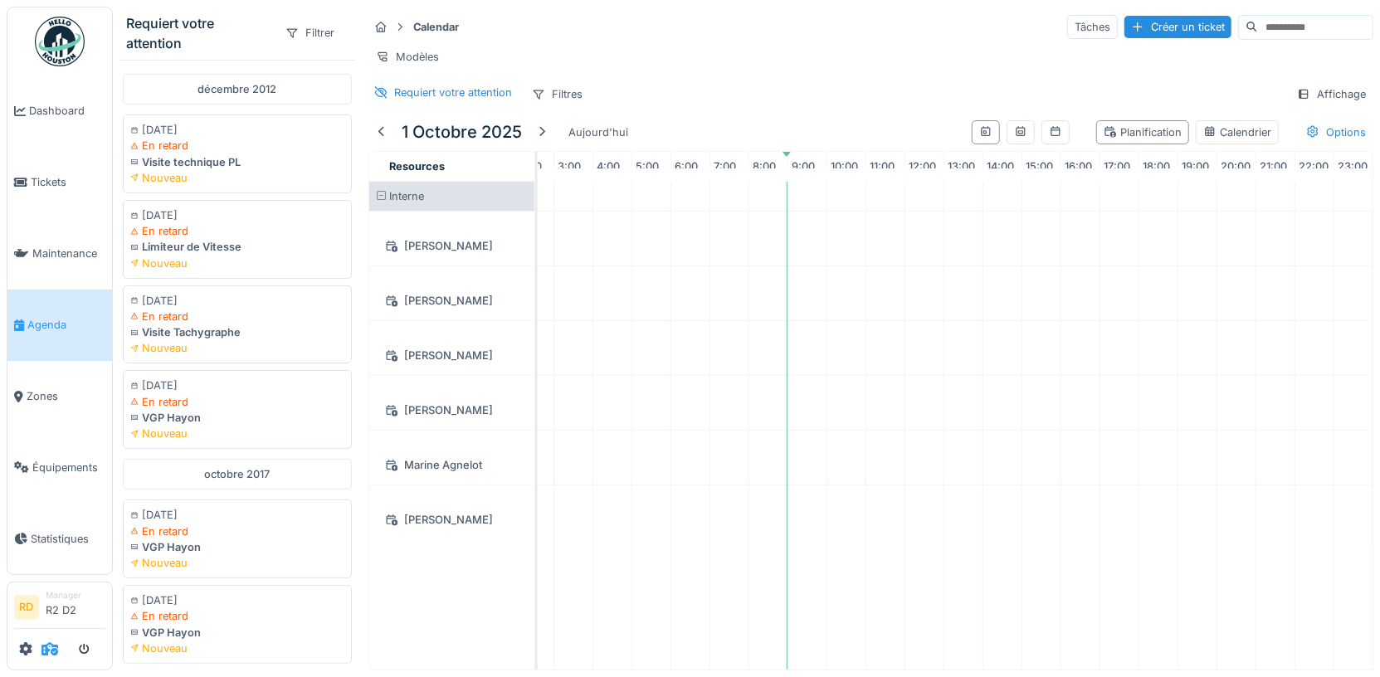
click at [51, 651] on icon at bounding box center [49, 648] width 17 height 13
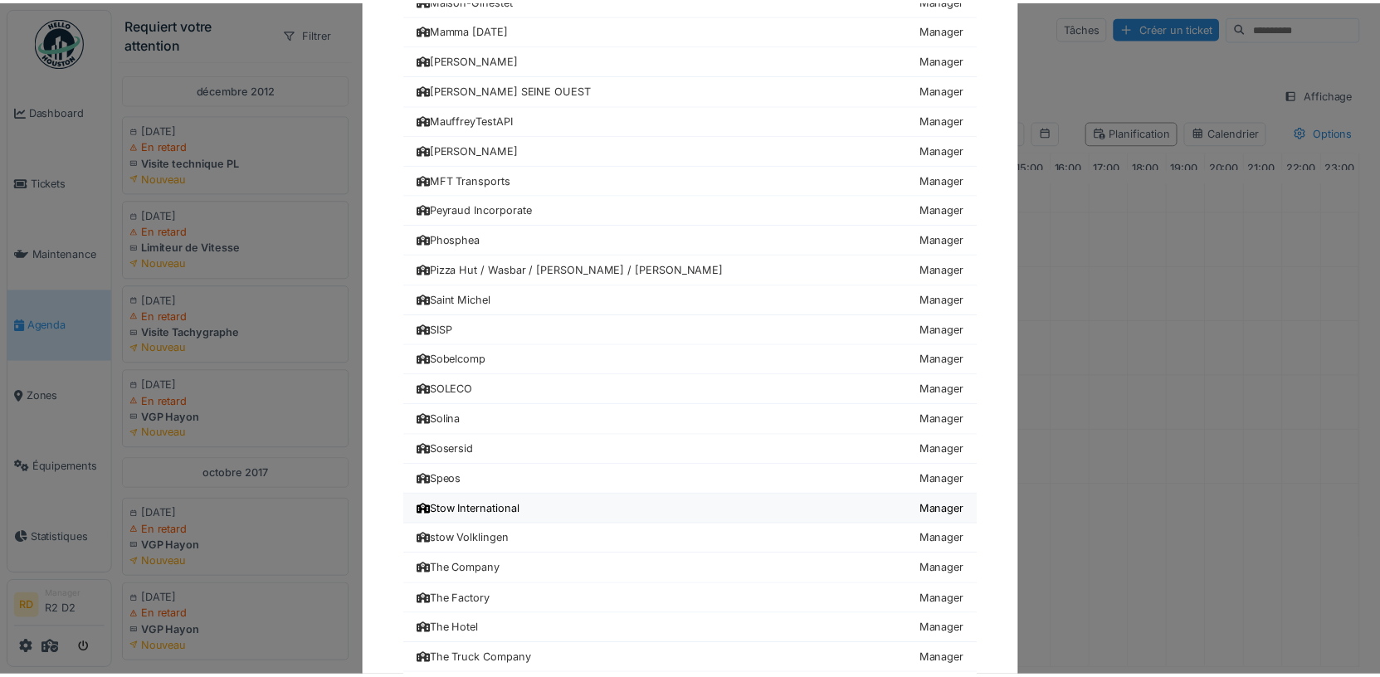
scroll to position [1888, 0]
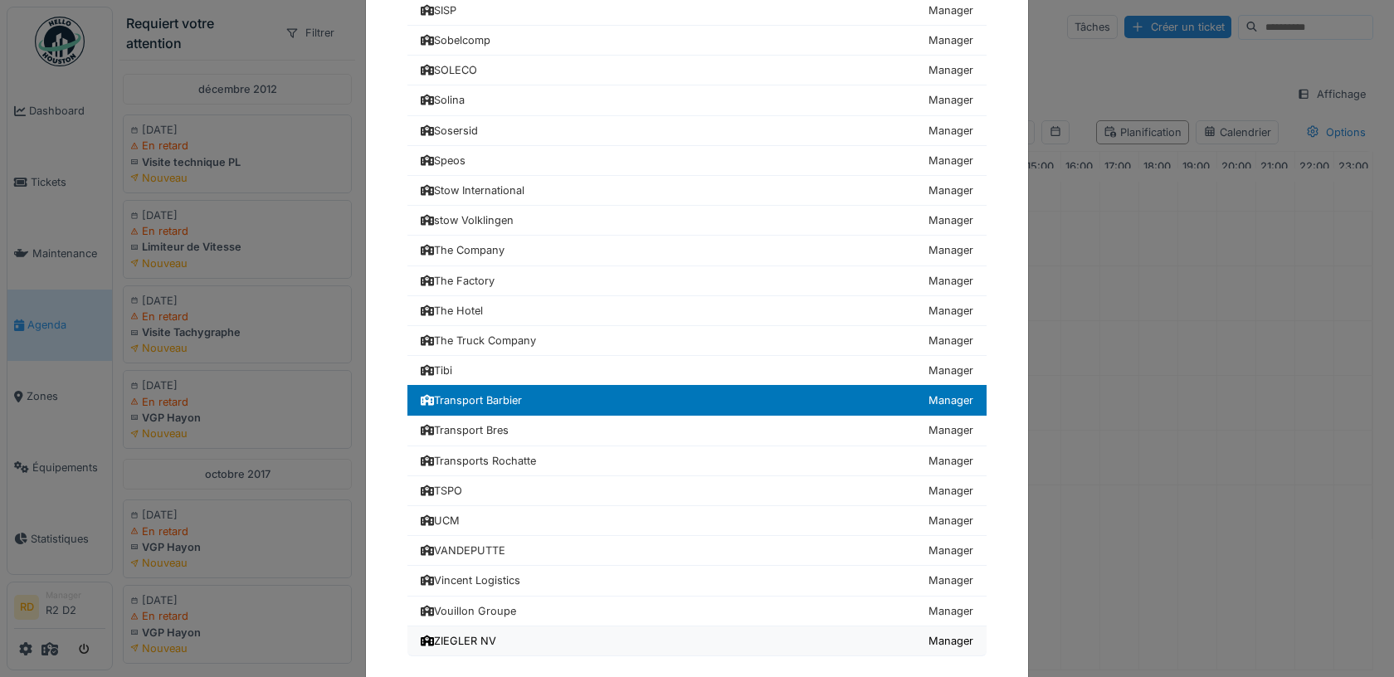
click at [463, 633] on div "ZIEGLER NV" at bounding box center [459, 641] width 76 height 16
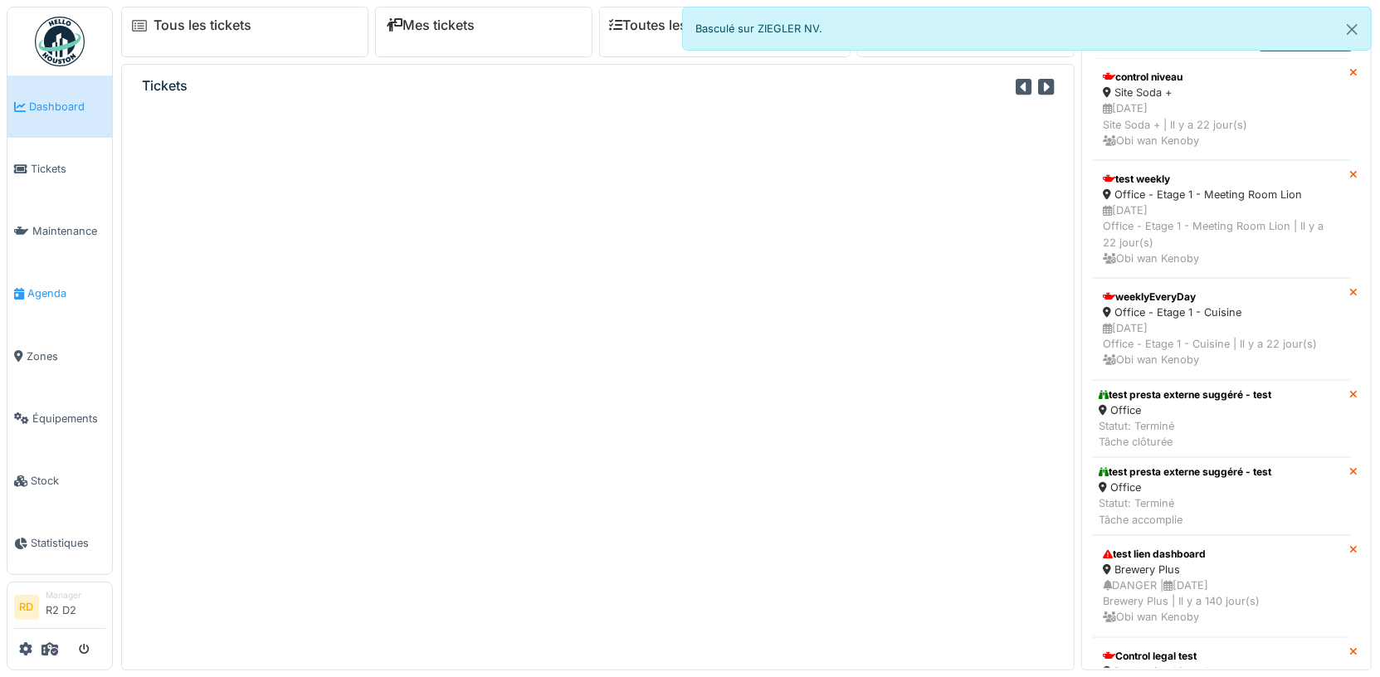
click at [50, 292] on span "Agenda" at bounding box center [66, 293] width 78 height 16
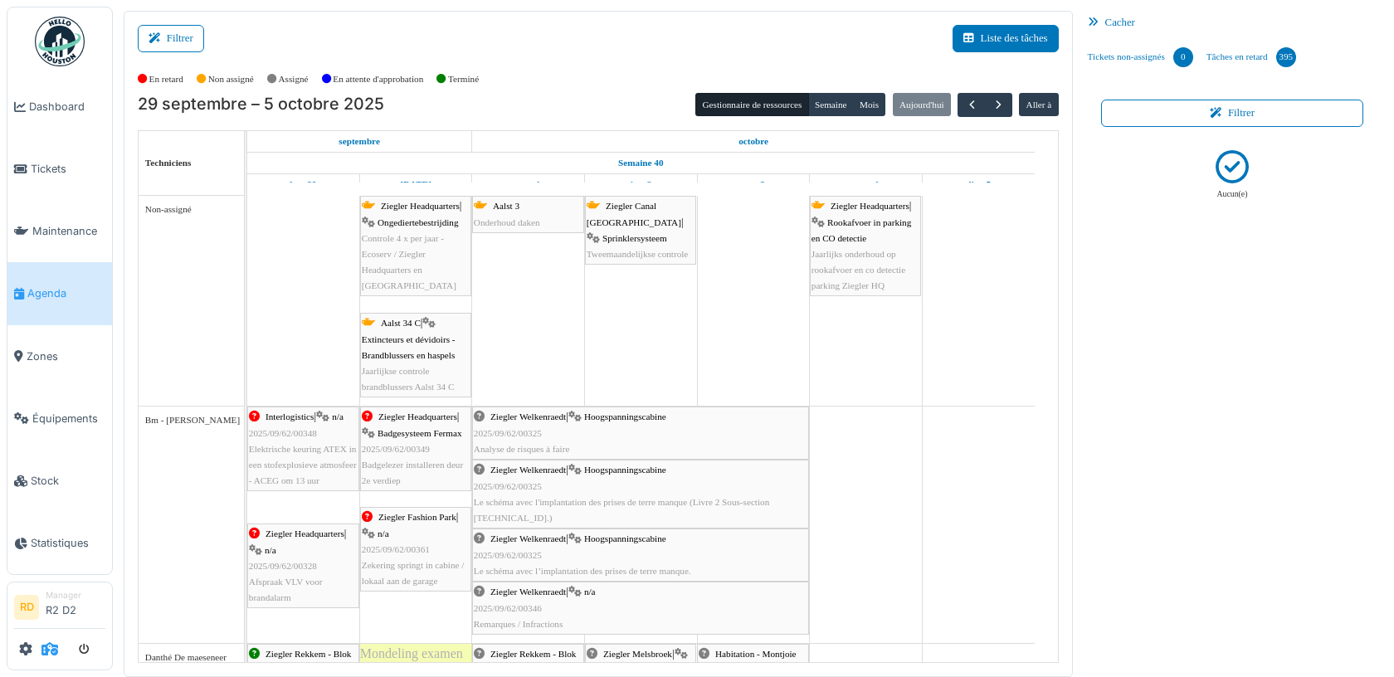
click at [51, 656] on icon at bounding box center [49, 648] width 17 height 13
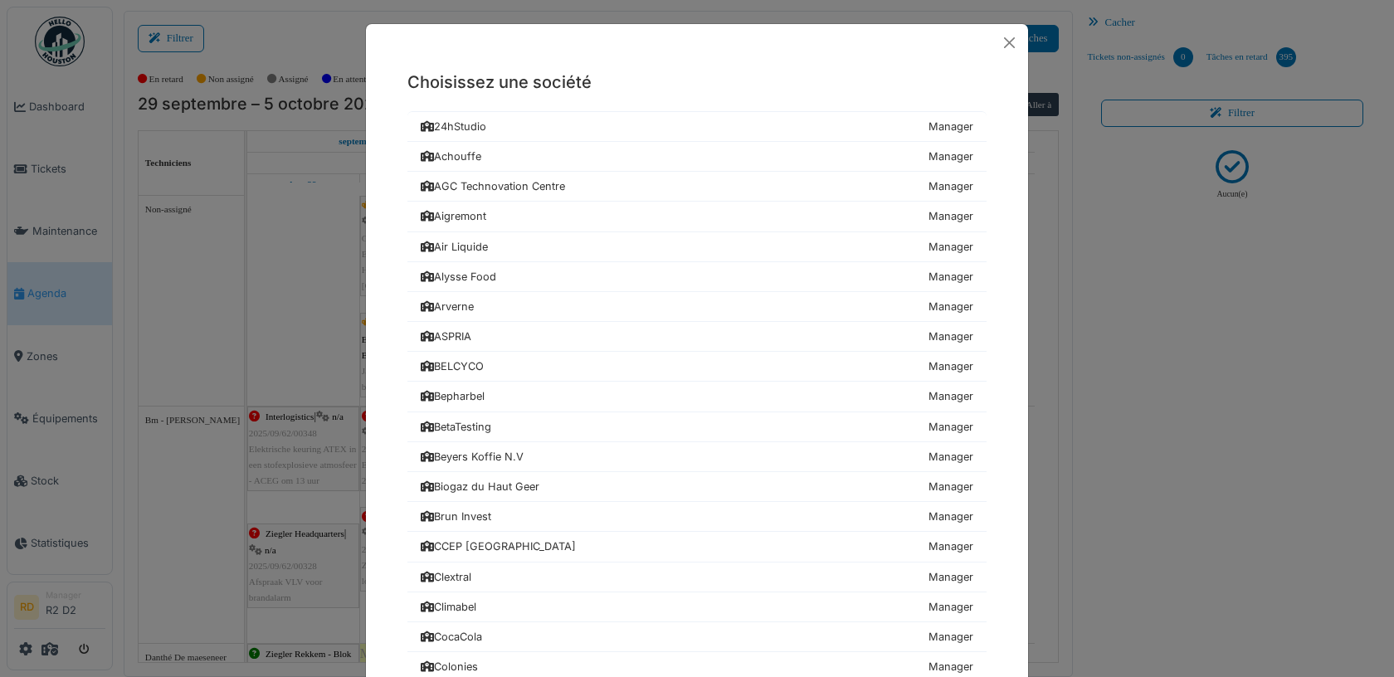
click at [33, 646] on div "Choisissez une société 24hStudio Manager Achouffe Manager [GEOGRAPHIC_DATA] Man…" at bounding box center [697, 338] width 1394 height 677
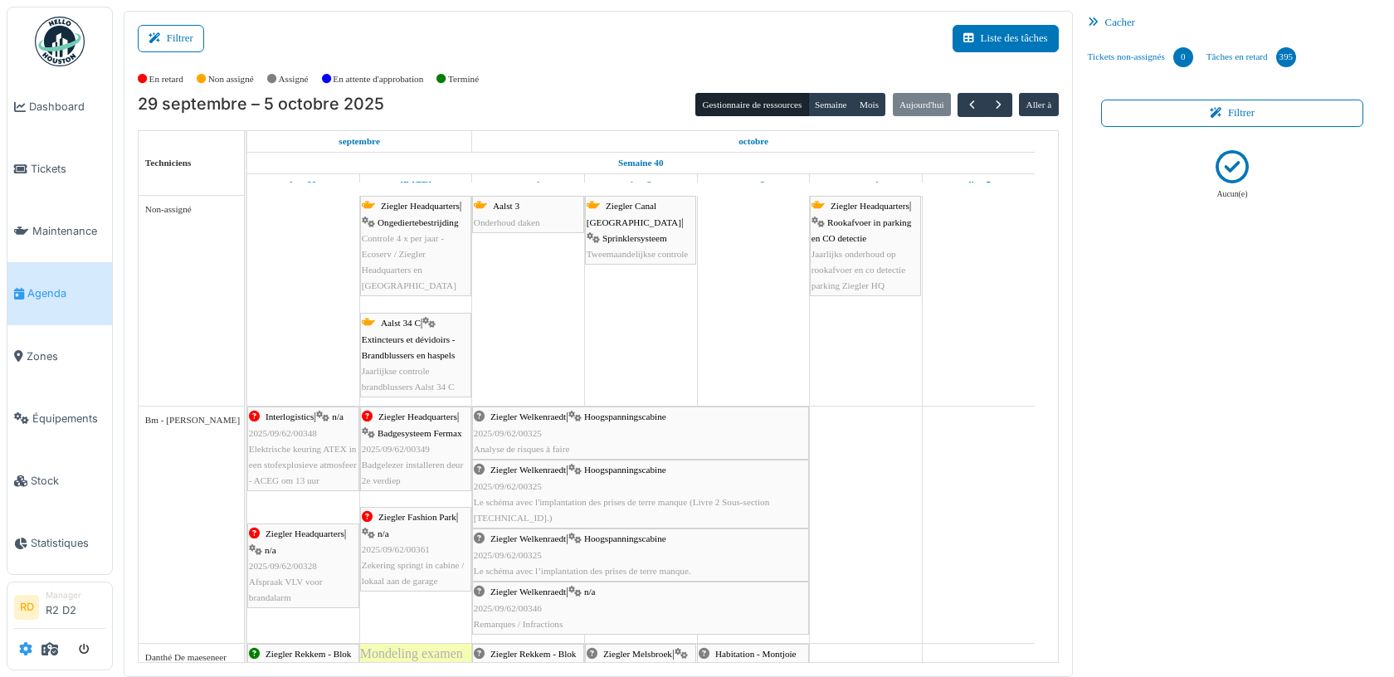
click at [26, 649] on icon at bounding box center [25, 648] width 13 height 13
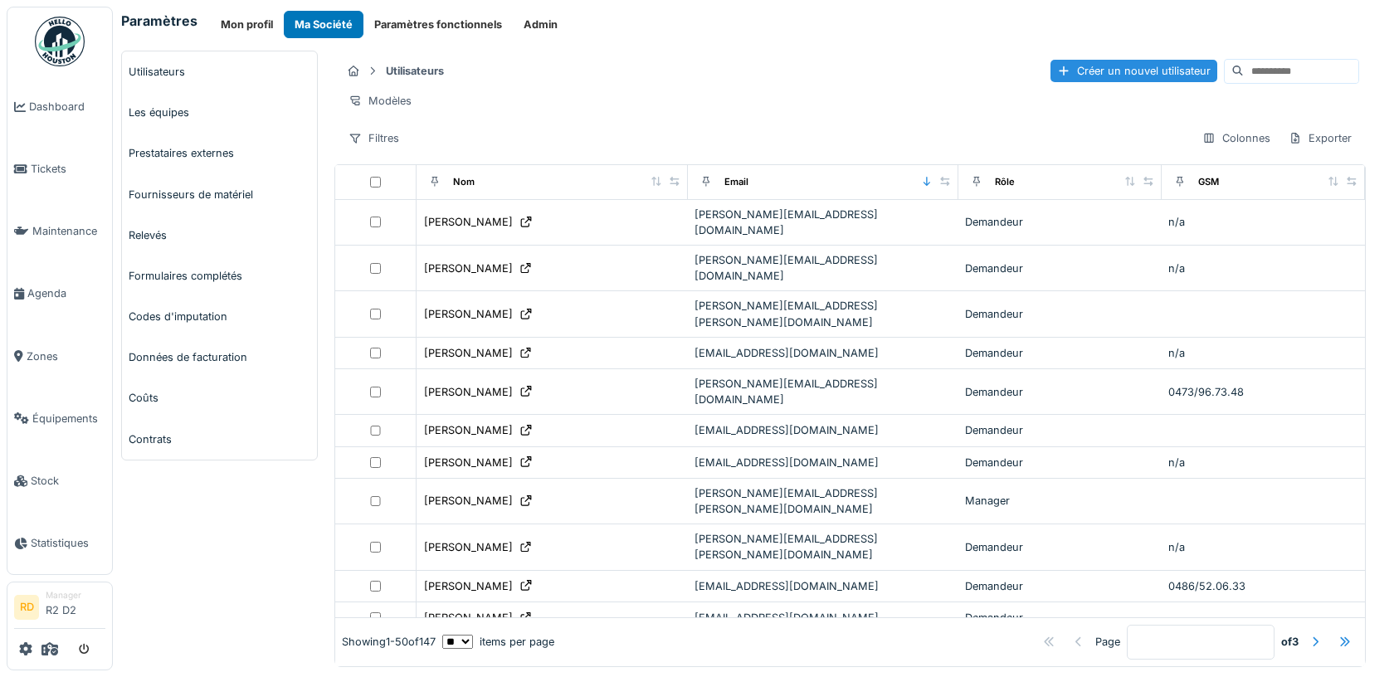
click at [542, 37] on div "Paramètres Mon profil Ma Société Paramètres fonctionnels Admin Utilisateurs Les…" at bounding box center [753, 338] width 1281 height 677
click at [537, 19] on button "Admin" at bounding box center [541, 24] width 56 height 27
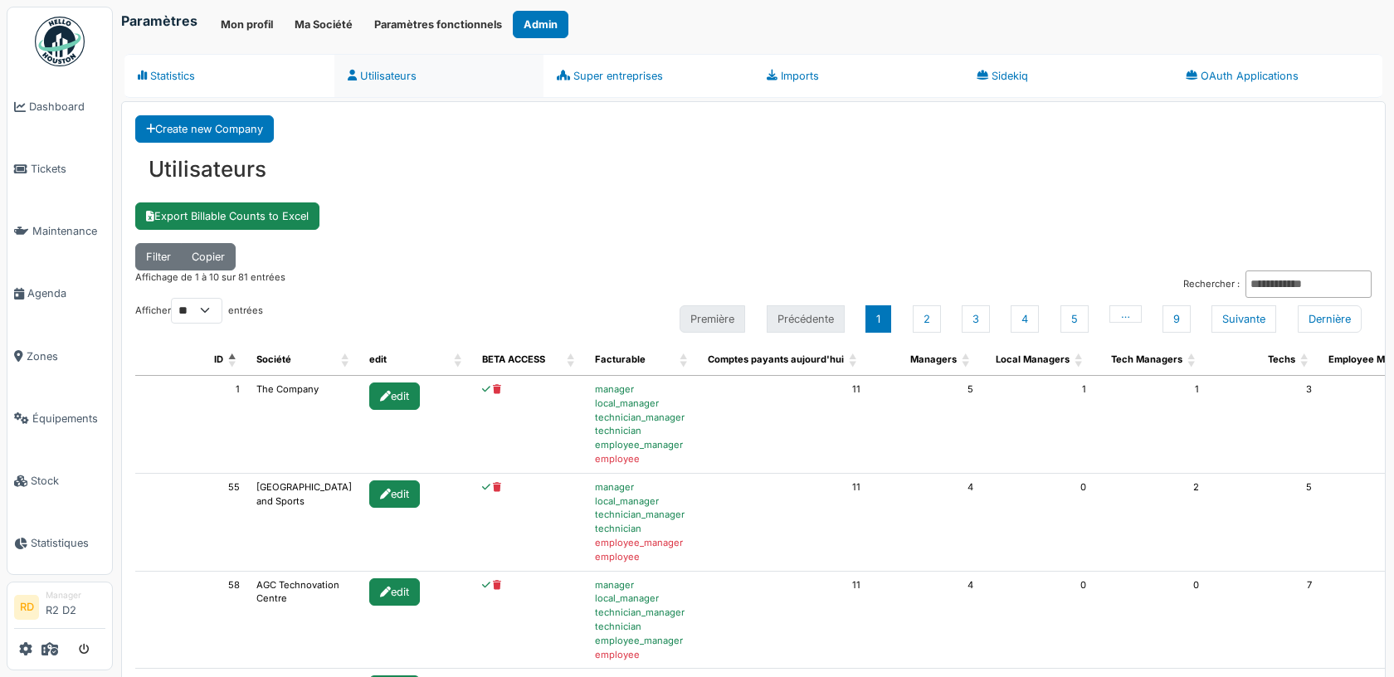
click at [422, 81] on link "Utilisateurs" at bounding box center [439, 76] width 210 height 44
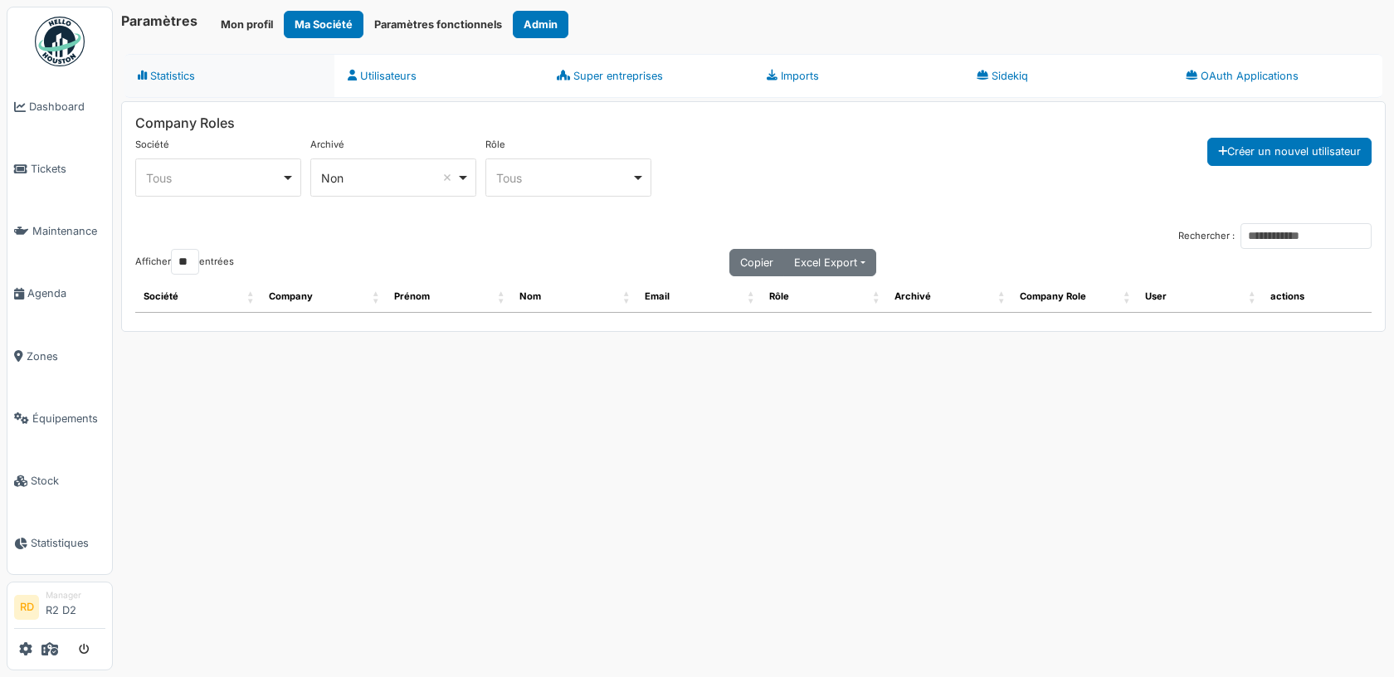
click at [183, 80] on link "Statistics" at bounding box center [229, 76] width 210 height 44
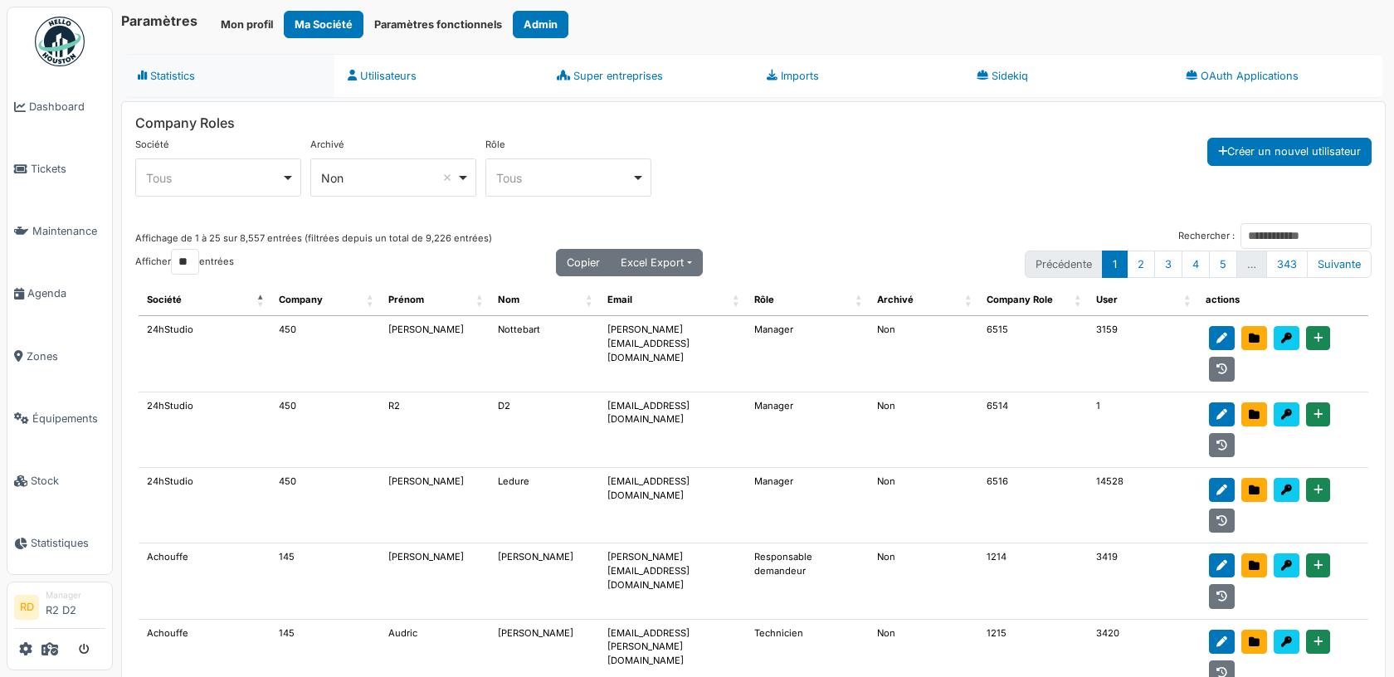
click at [185, 81] on link "Statistics" at bounding box center [229, 76] width 210 height 44
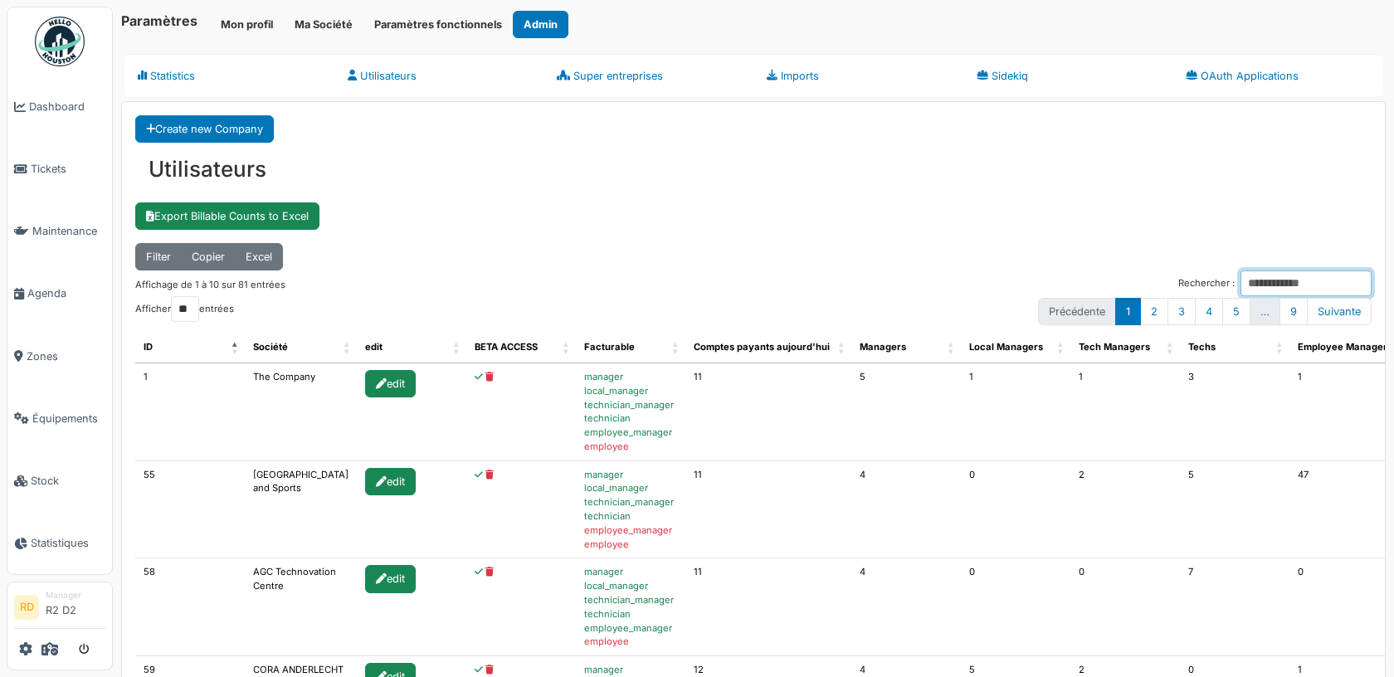
click at [1261, 271] on input "Rechercher :" at bounding box center [1306, 284] width 131 height 26
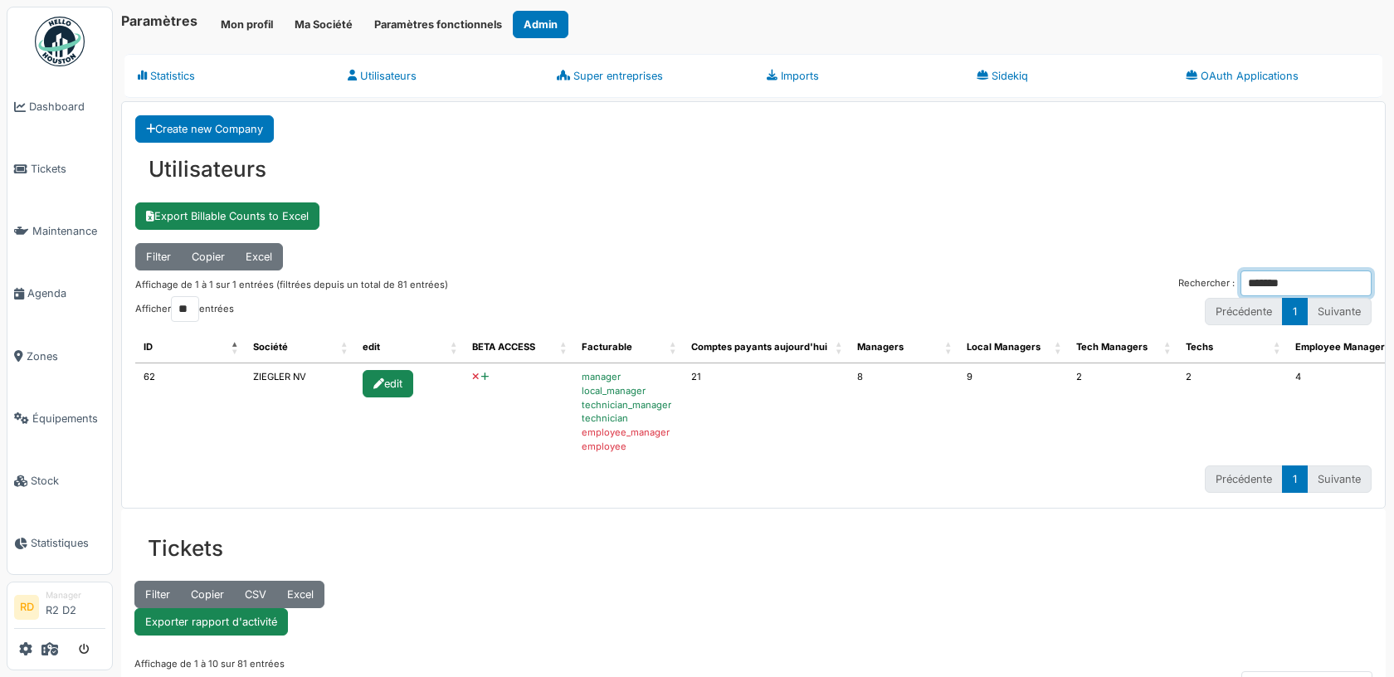
type input "*******"
click at [481, 373] on icon at bounding box center [484, 377] width 7 height 9
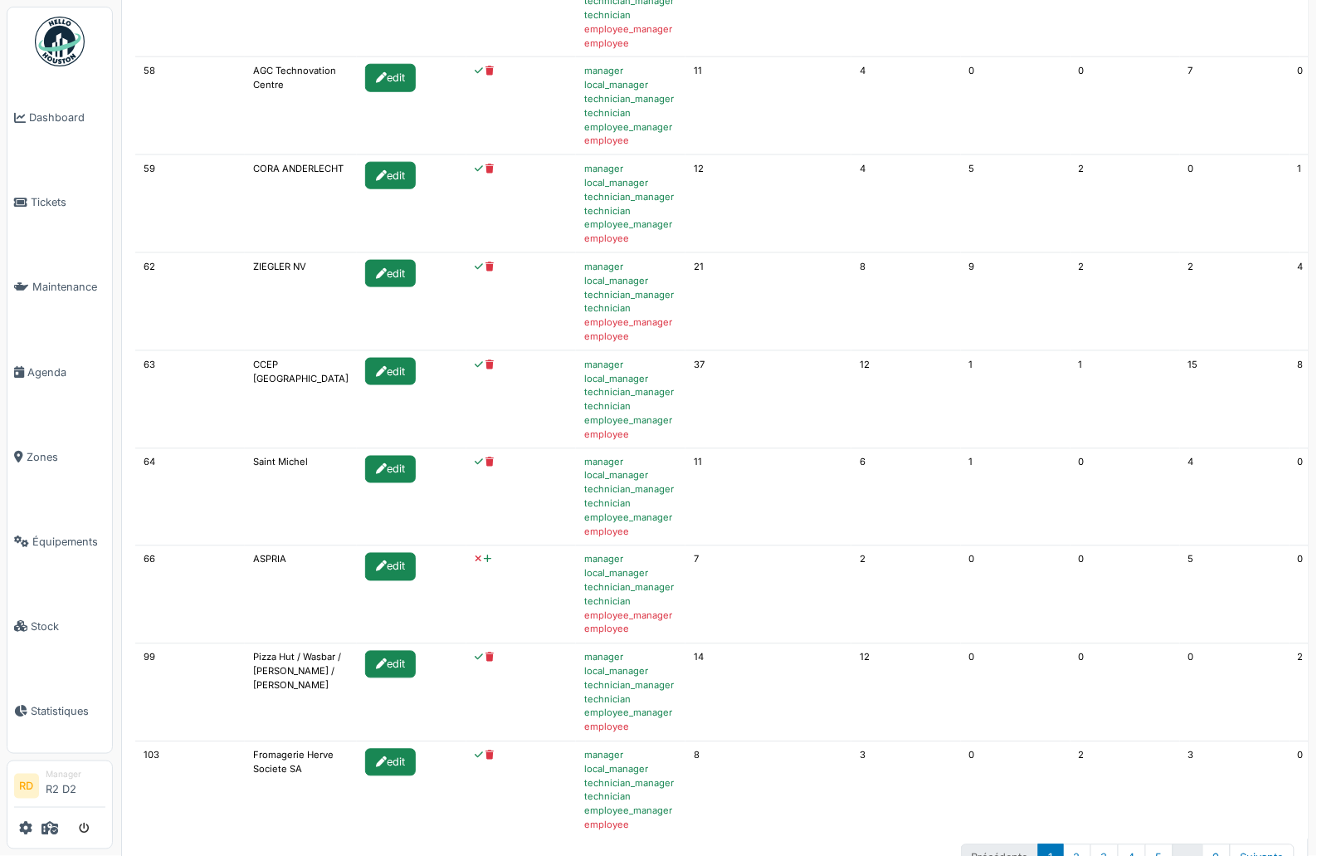
scroll to position [564, 0]
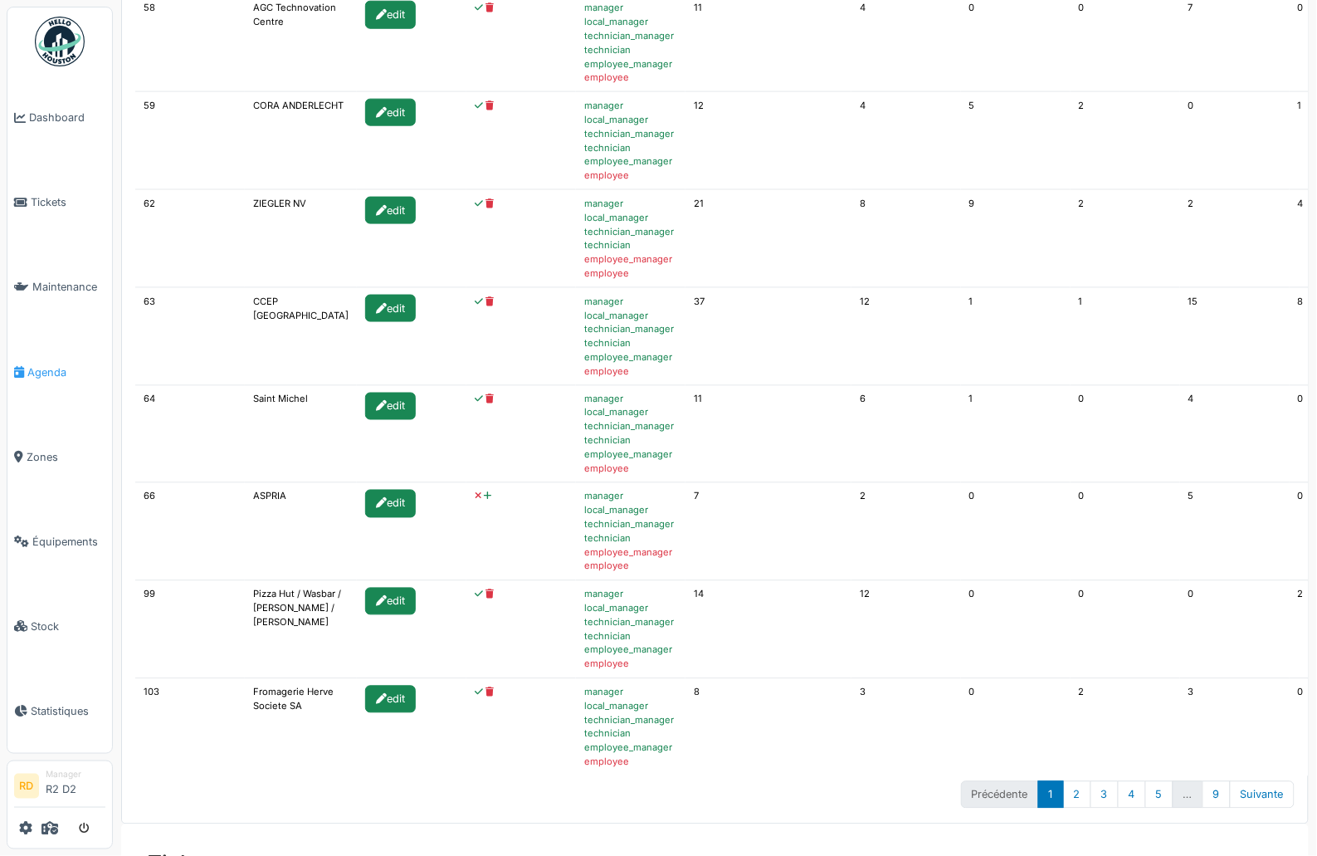
click at [54, 364] on span "Agenda" at bounding box center [66, 372] width 78 height 16
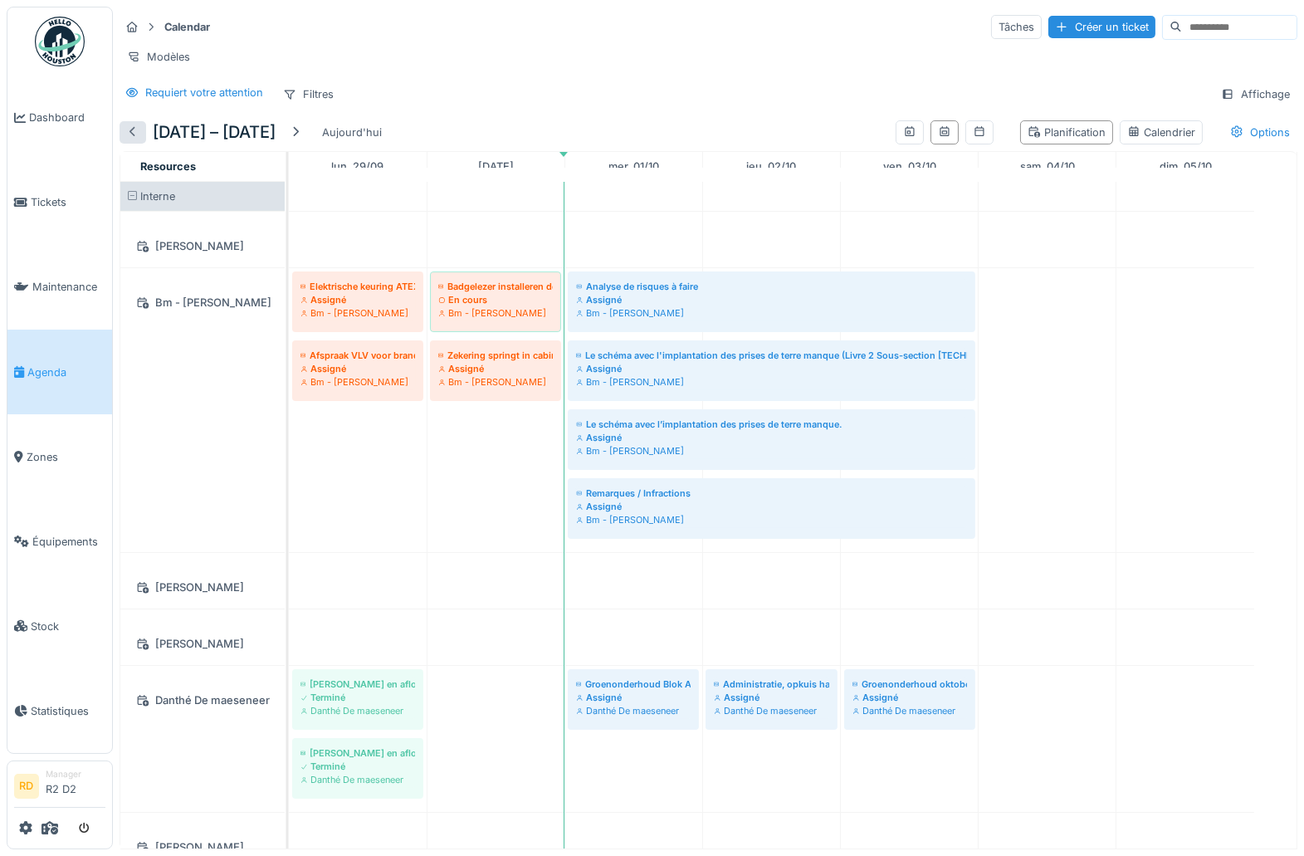
click at [132, 140] on div at bounding box center [132, 132] width 13 height 16
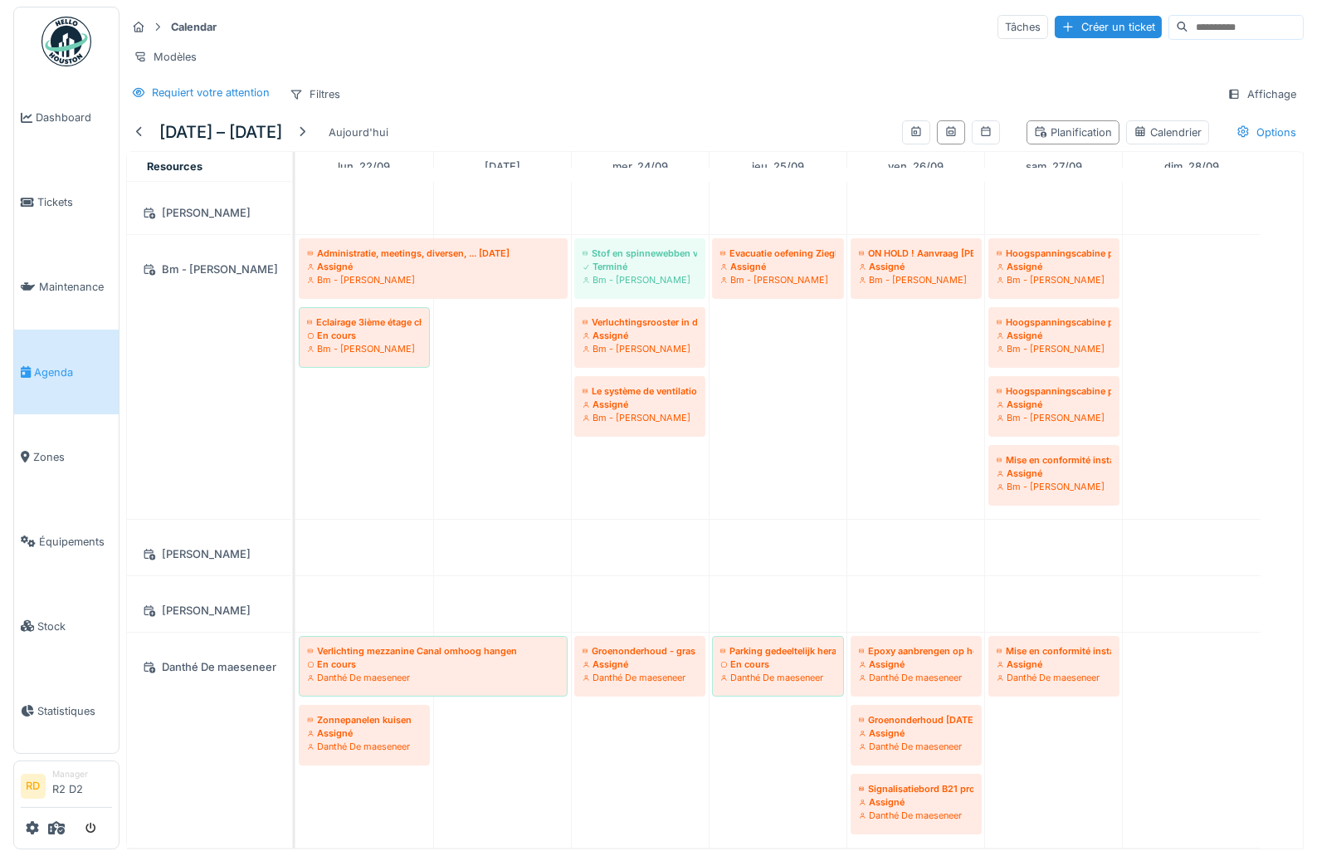
scroll to position [32, 0]
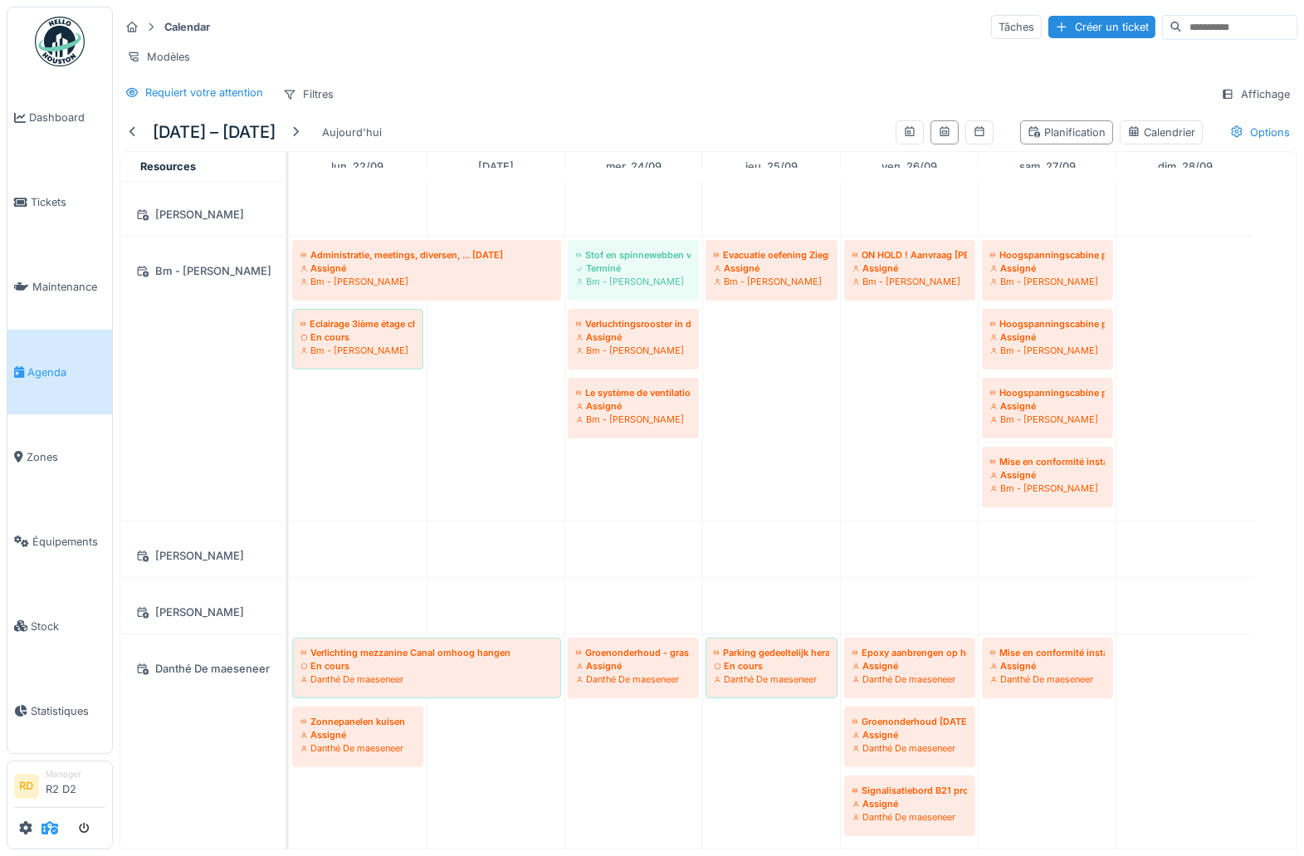
click at [47, 827] on icon at bounding box center [49, 827] width 17 height 13
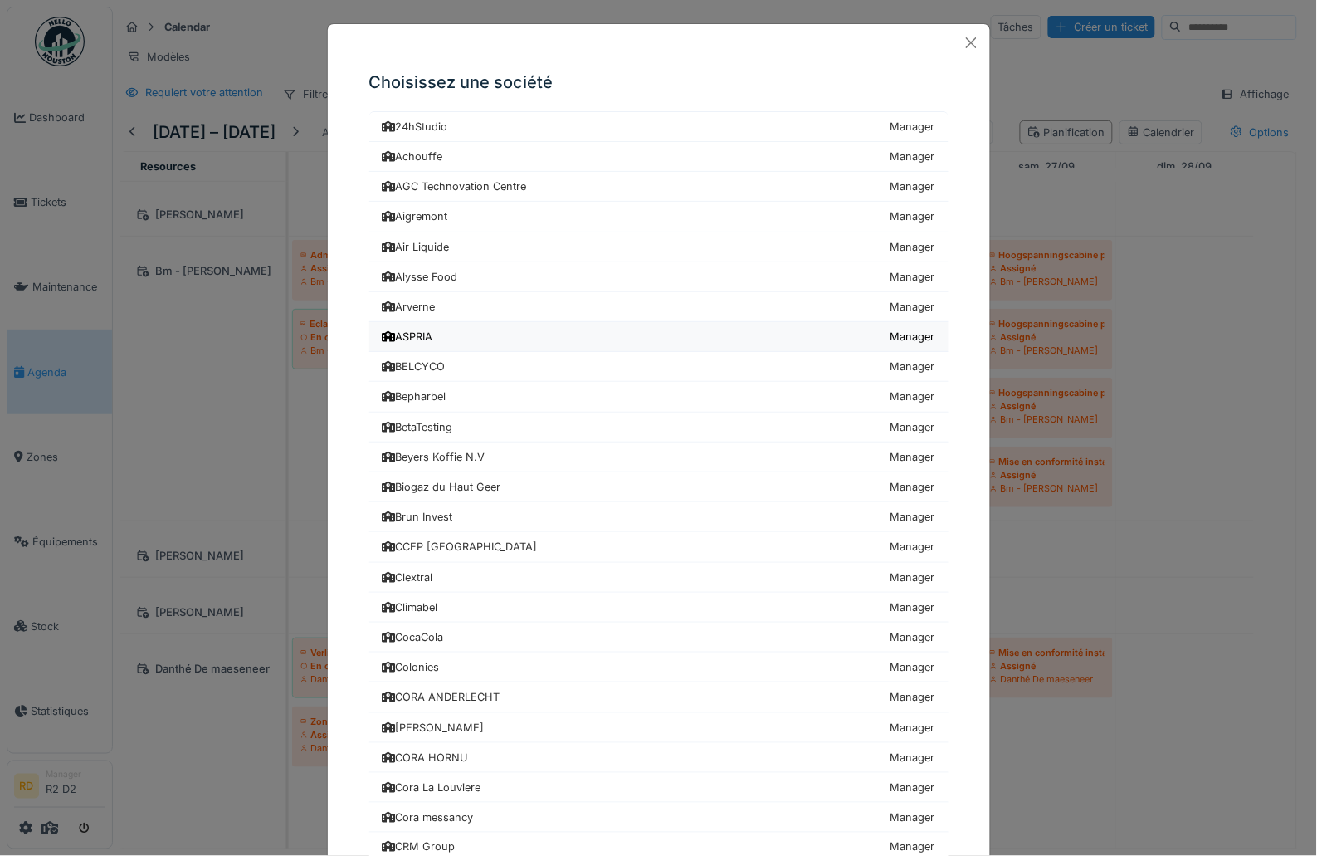
click at [446, 337] on link "ASPRIA Manager" at bounding box center [658, 337] width 579 height 30
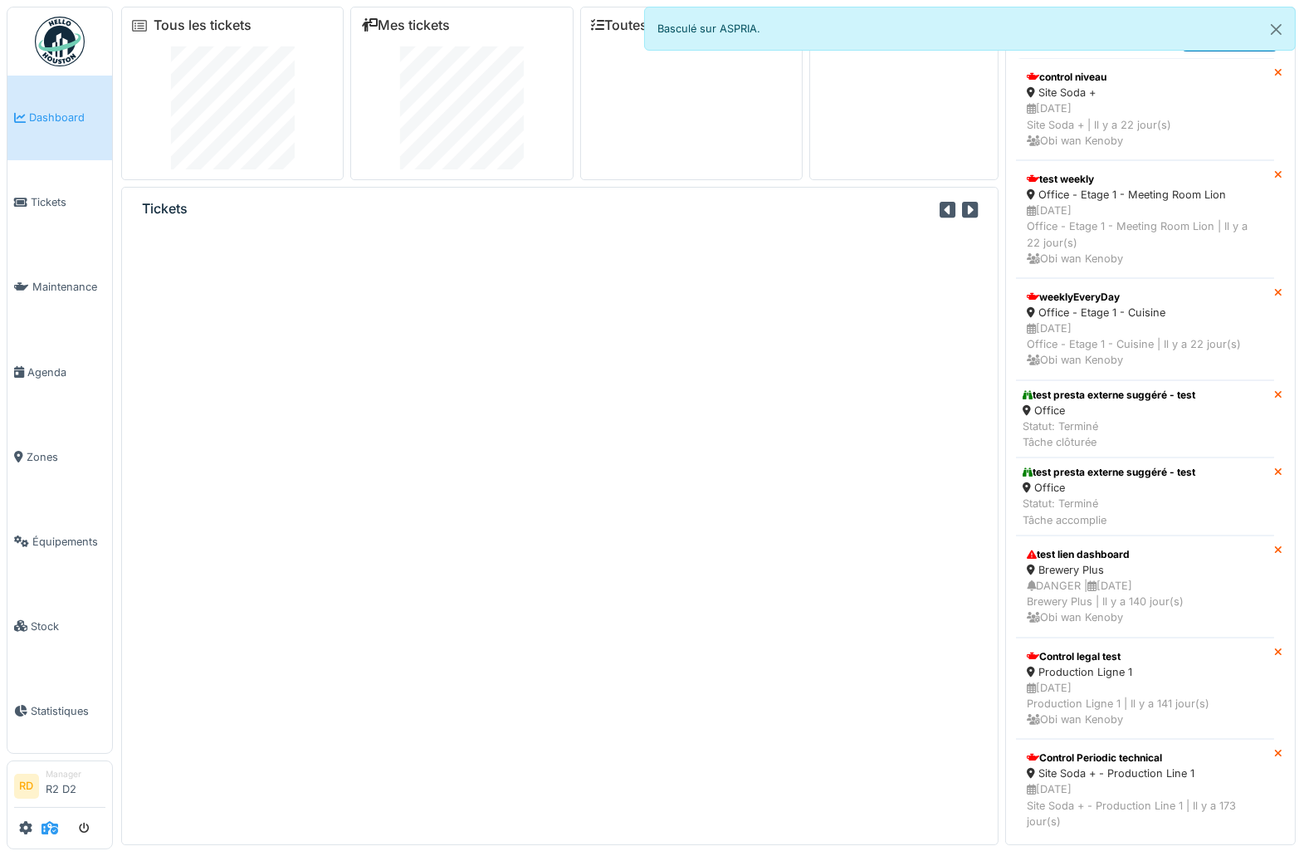
click at [50, 830] on icon at bounding box center [49, 827] width 17 height 13
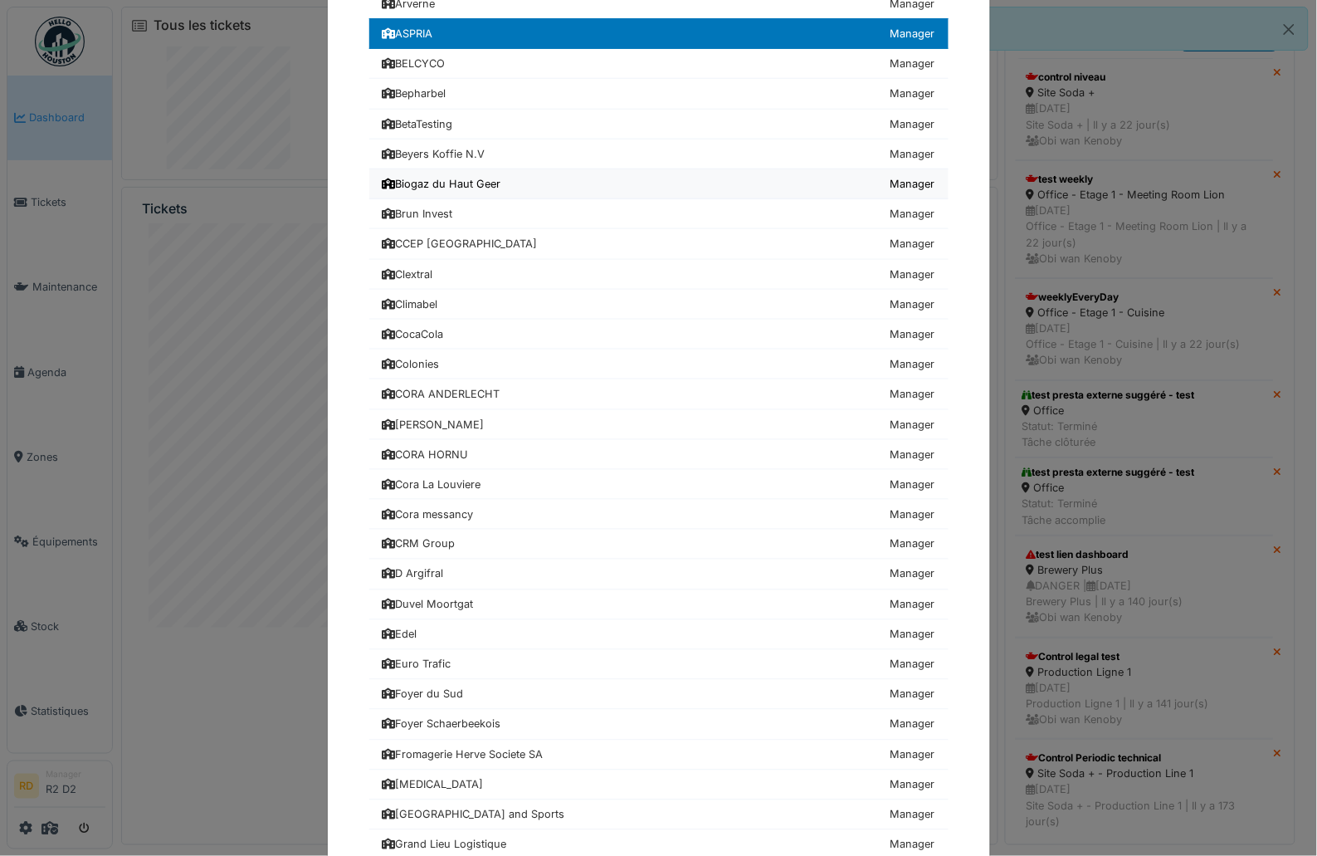
click at [465, 179] on div "Biogaz du Haut Geer" at bounding box center [442, 184] width 119 height 16
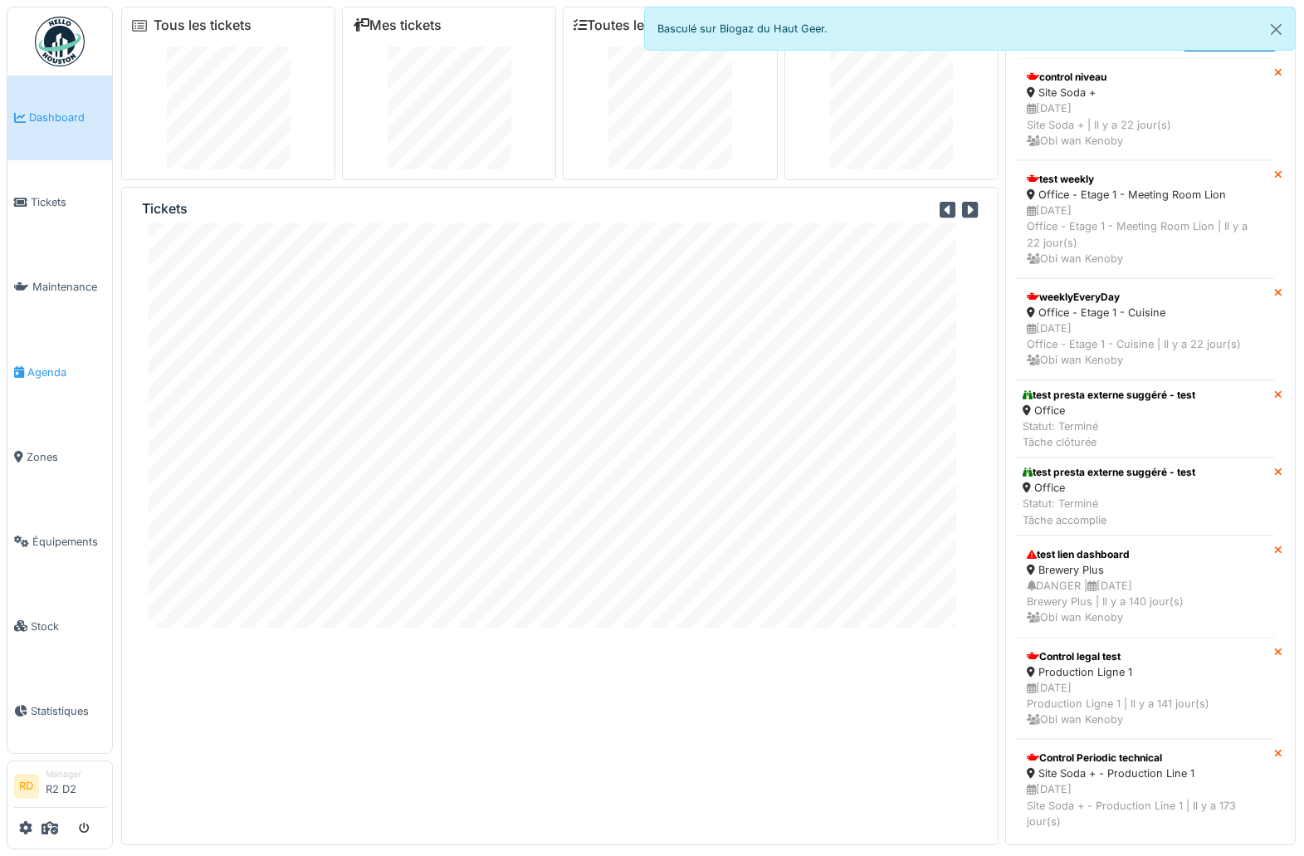
click at [44, 364] on span "Agenda" at bounding box center [66, 372] width 78 height 16
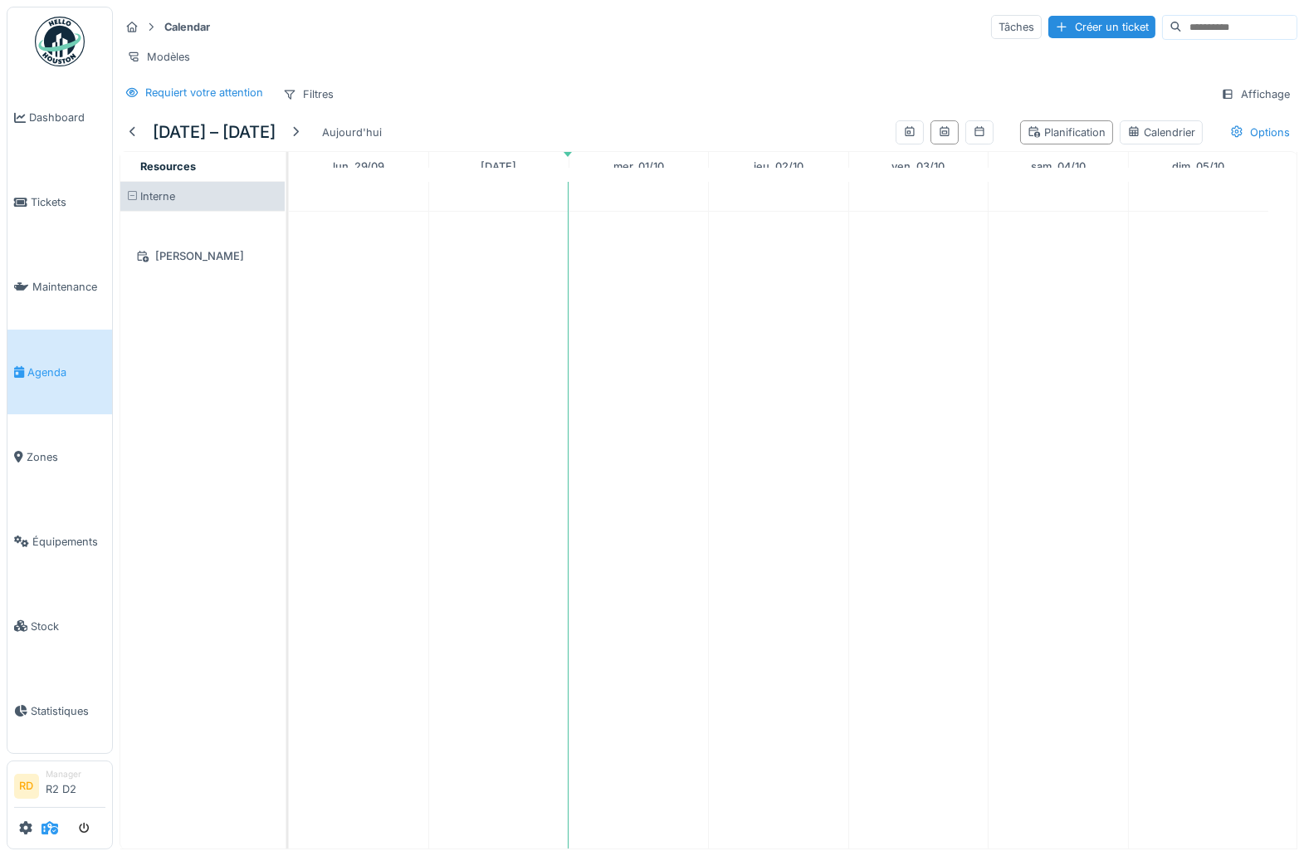
click at [53, 827] on icon at bounding box center [49, 827] width 17 height 13
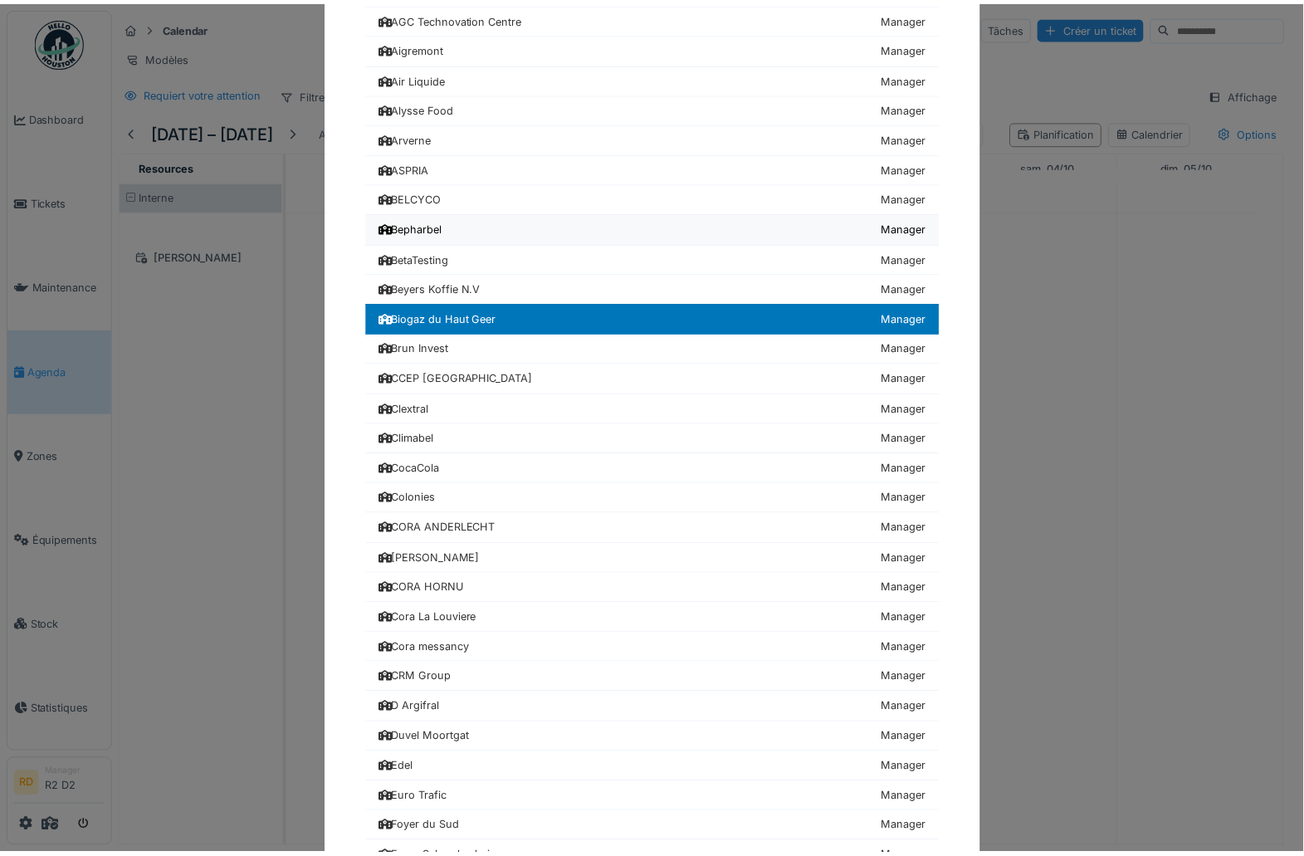
scroll to position [202, 0]
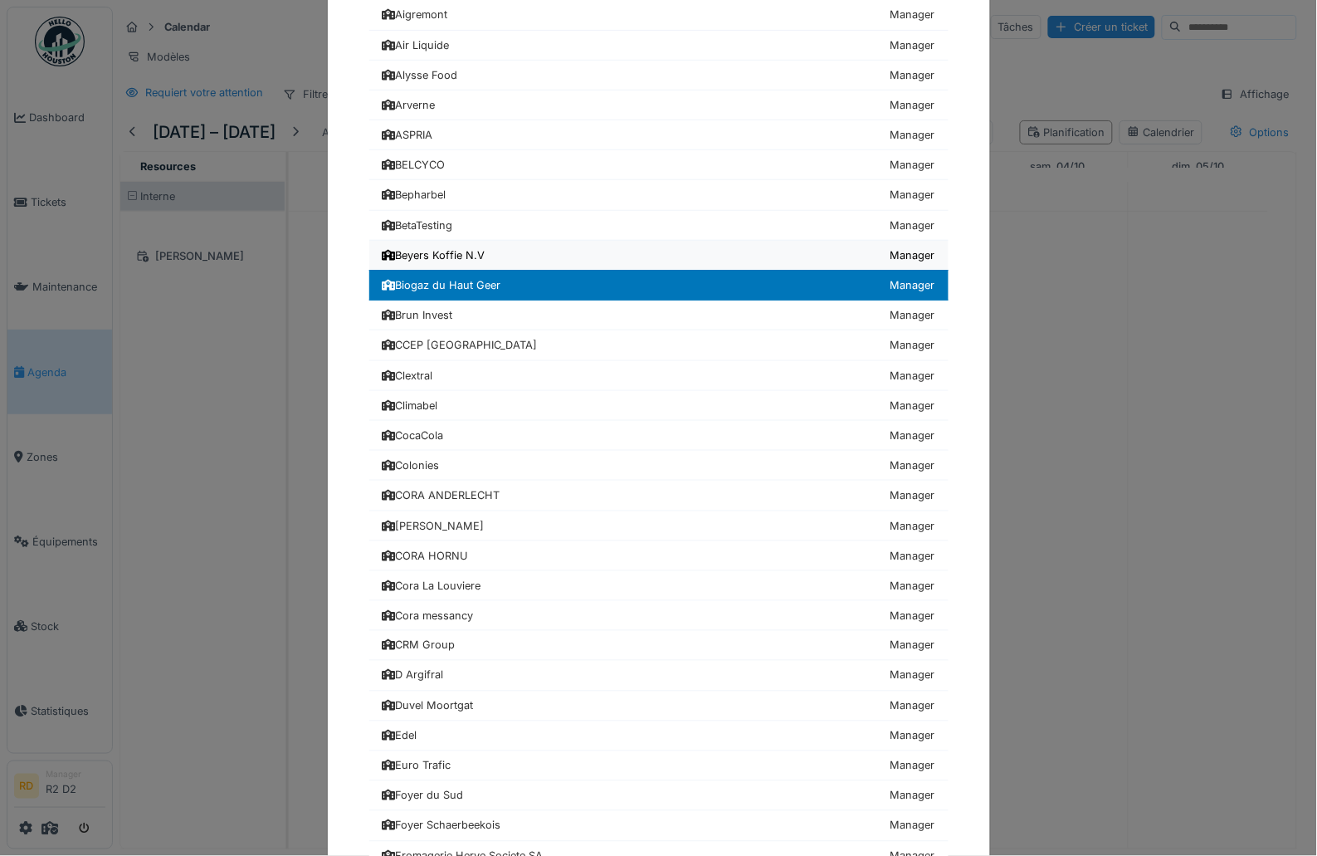
click at [471, 254] on div "Beyers Koffie N.V" at bounding box center [434, 255] width 103 height 16
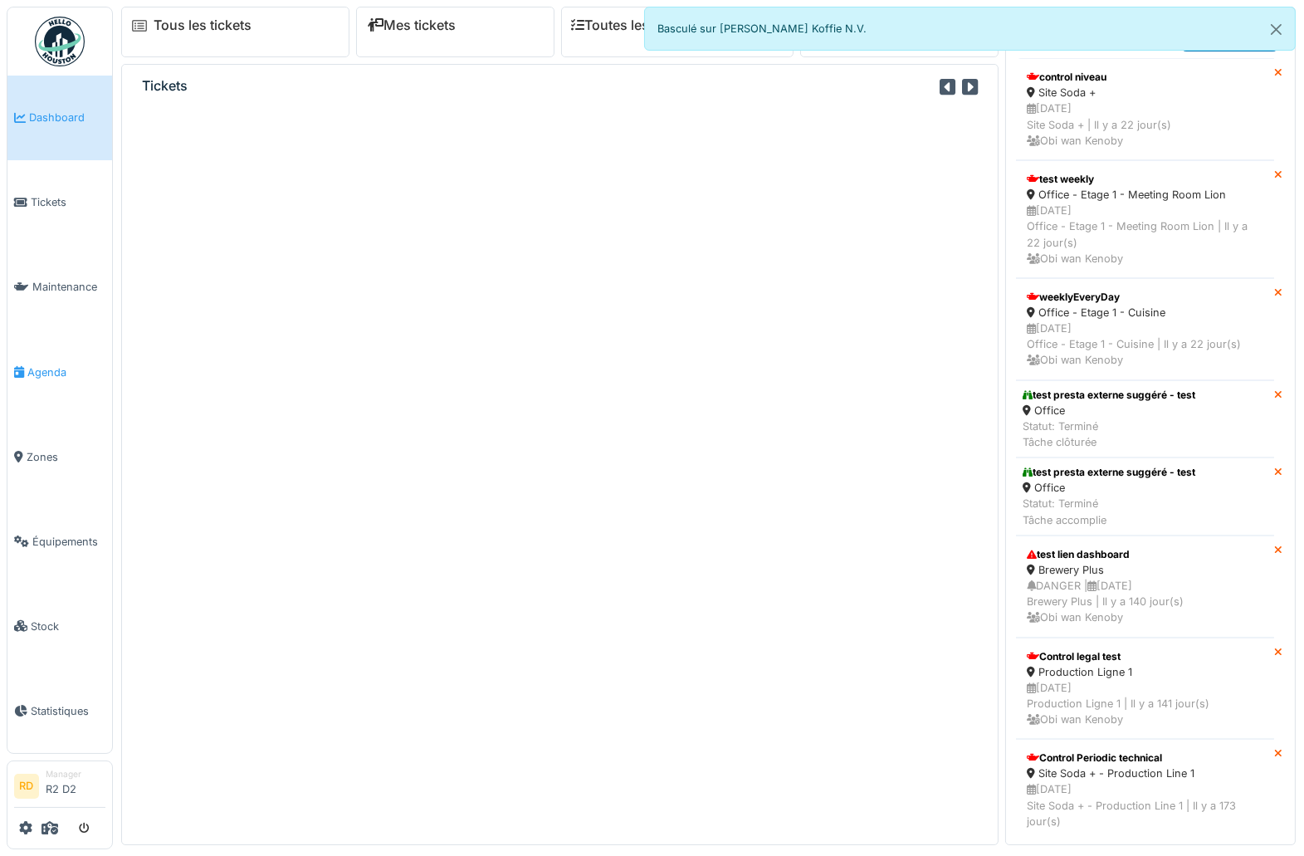
click at [64, 377] on span "Agenda" at bounding box center [66, 372] width 78 height 16
